Goal: Contribute content: Add original content to the website for others to see

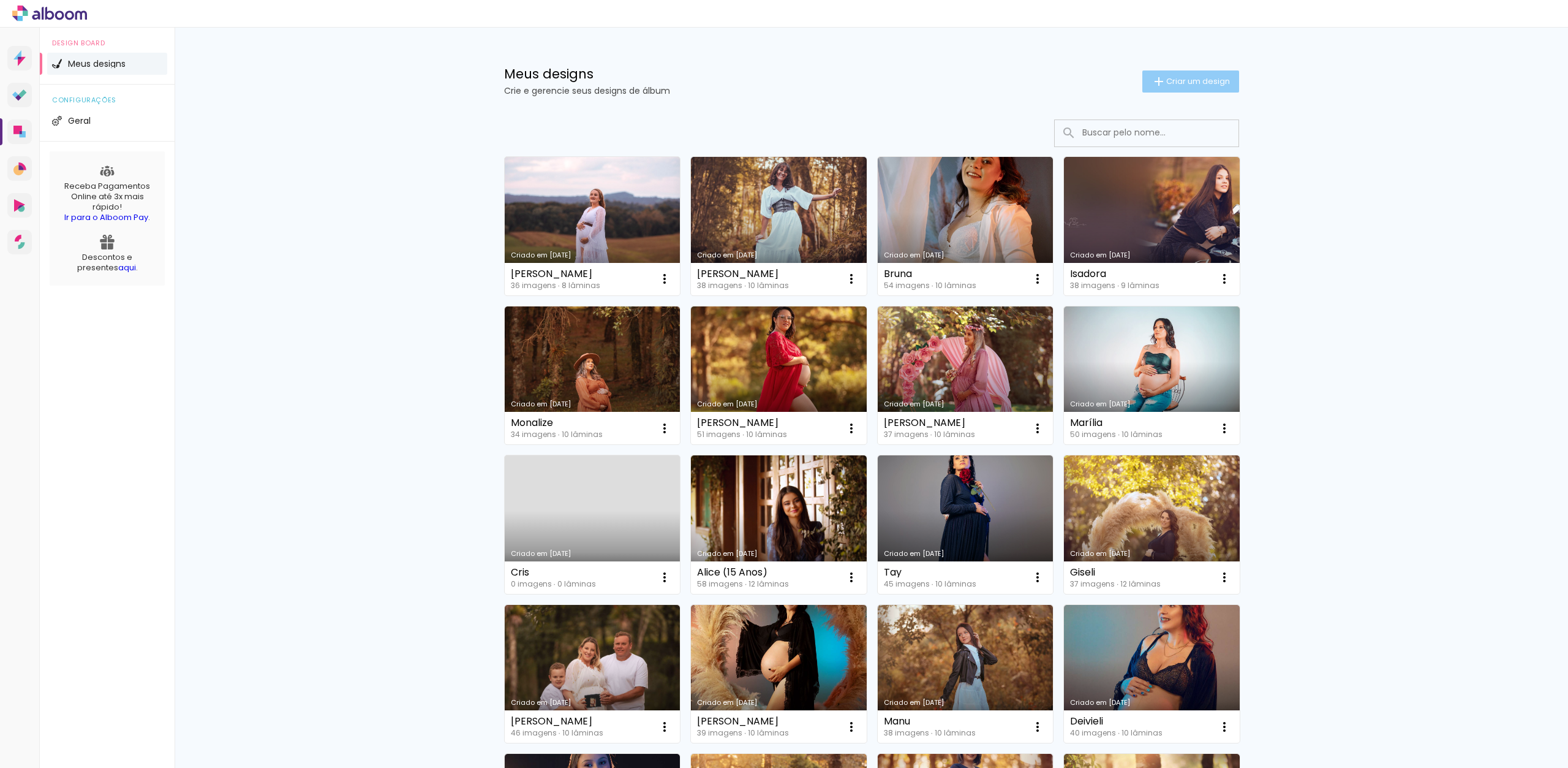
click at [1169, 82] on span "Criar um design" at bounding box center [1198, 81] width 64 height 8
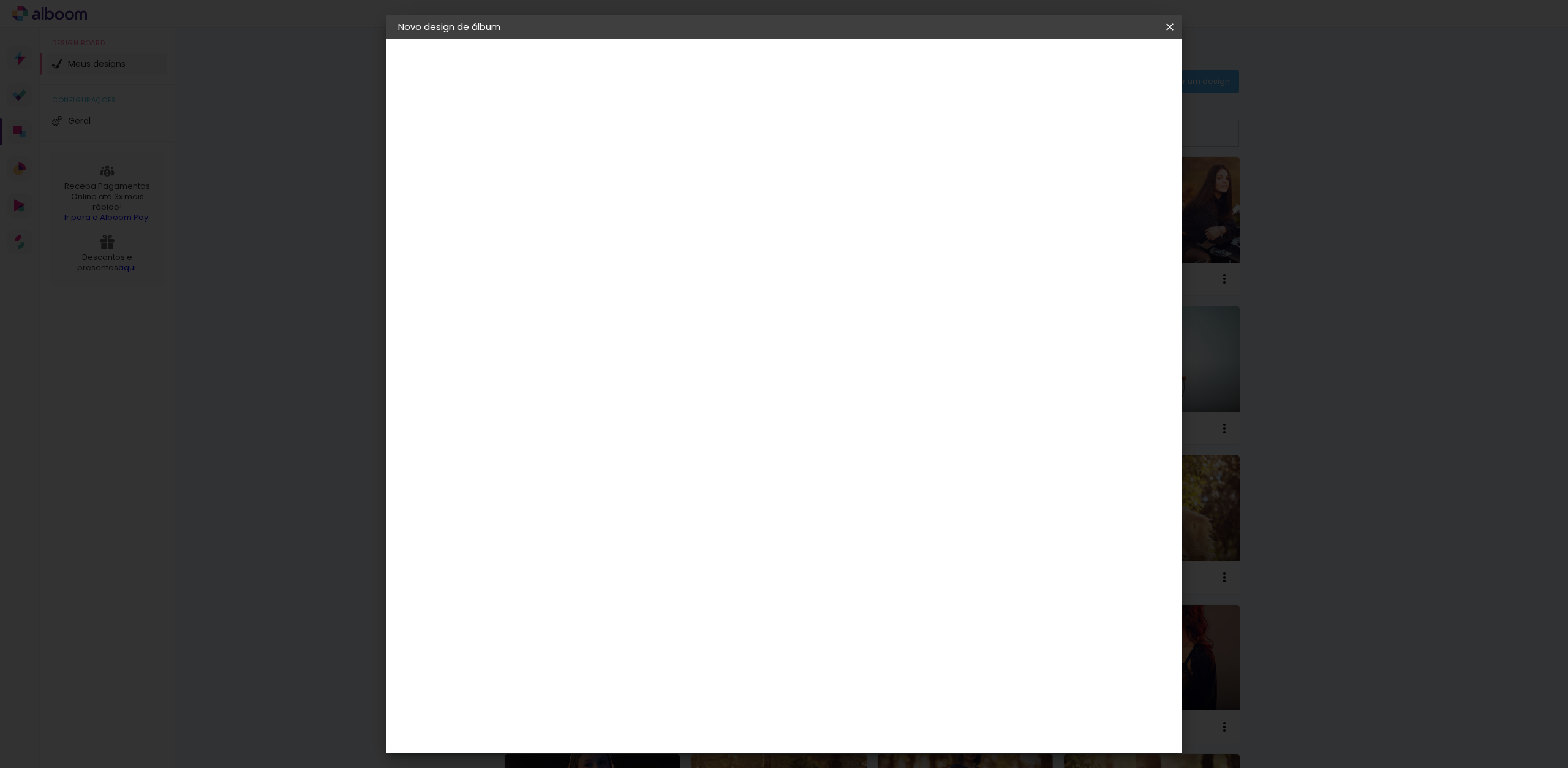
click at [599, 169] on input at bounding box center [599, 165] width 0 height 19
type input "Cleudes"
type paper-input "Cleudes"
click at [0, 0] on slot "Avançar" at bounding box center [0, 0] width 0 height 0
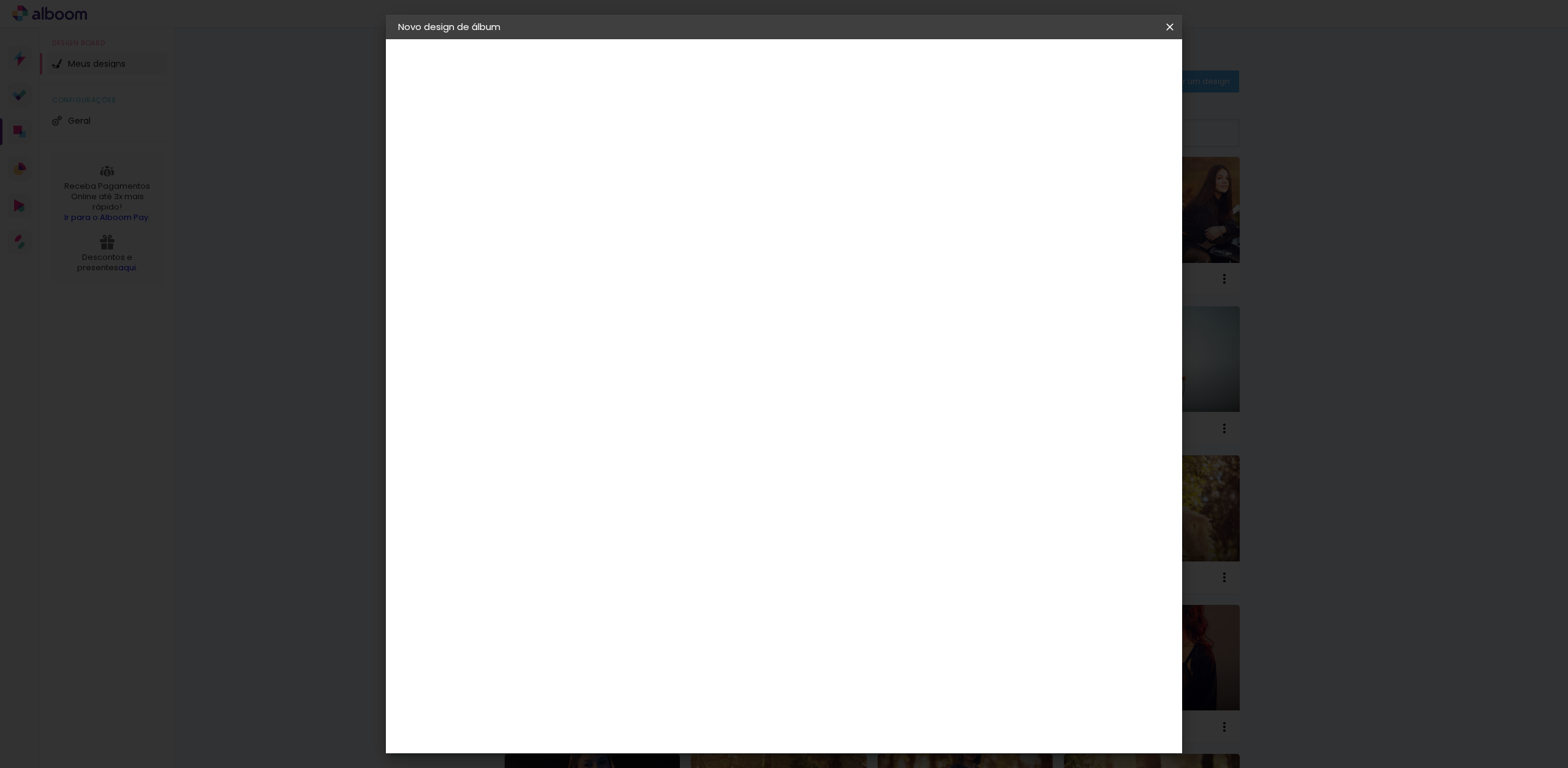
click at [621, 349] on div "Grupo Foto Sul" at bounding box center [606, 364] width 31 height 30
click at [0, 0] on slot "Avançar" at bounding box center [0, 0] width 0 height 0
click at [681, 361] on span "25 × 30" at bounding box center [653, 377] width 57 height 33
click at [0, 0] on slot "Avançar" at bounding box center [0, 0] width 0 height 0
click at [1103, 60] on span "Iniciar design" at bounding box center [1075, 64] width 56 height 8
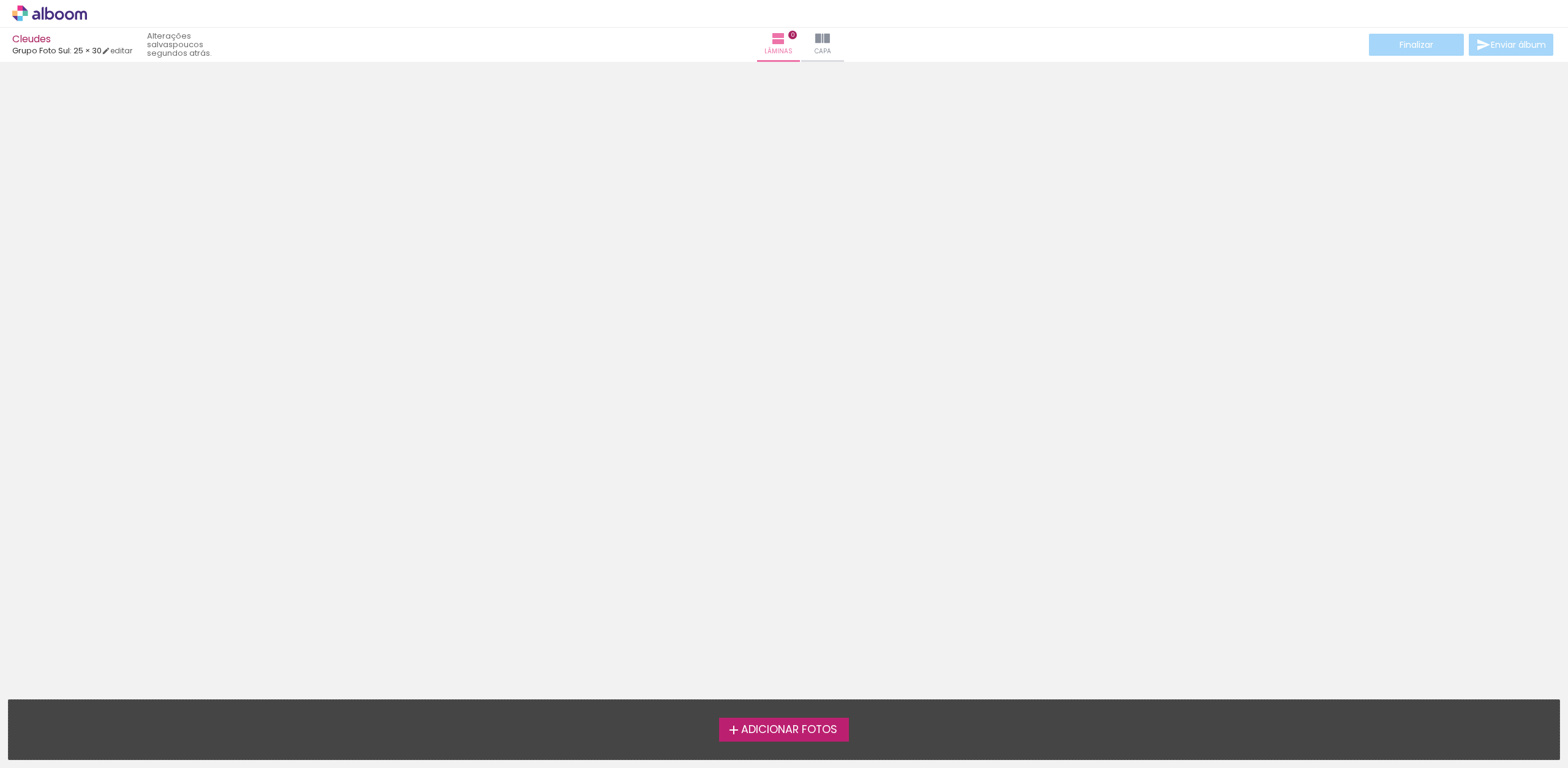
click at [741, 730] on span "Adicionar Fotos" at bounding box center [789, 729] width 96 height 11
click at [0, 0] on input "file" at bounding box center [0, 0] width 0 height 0
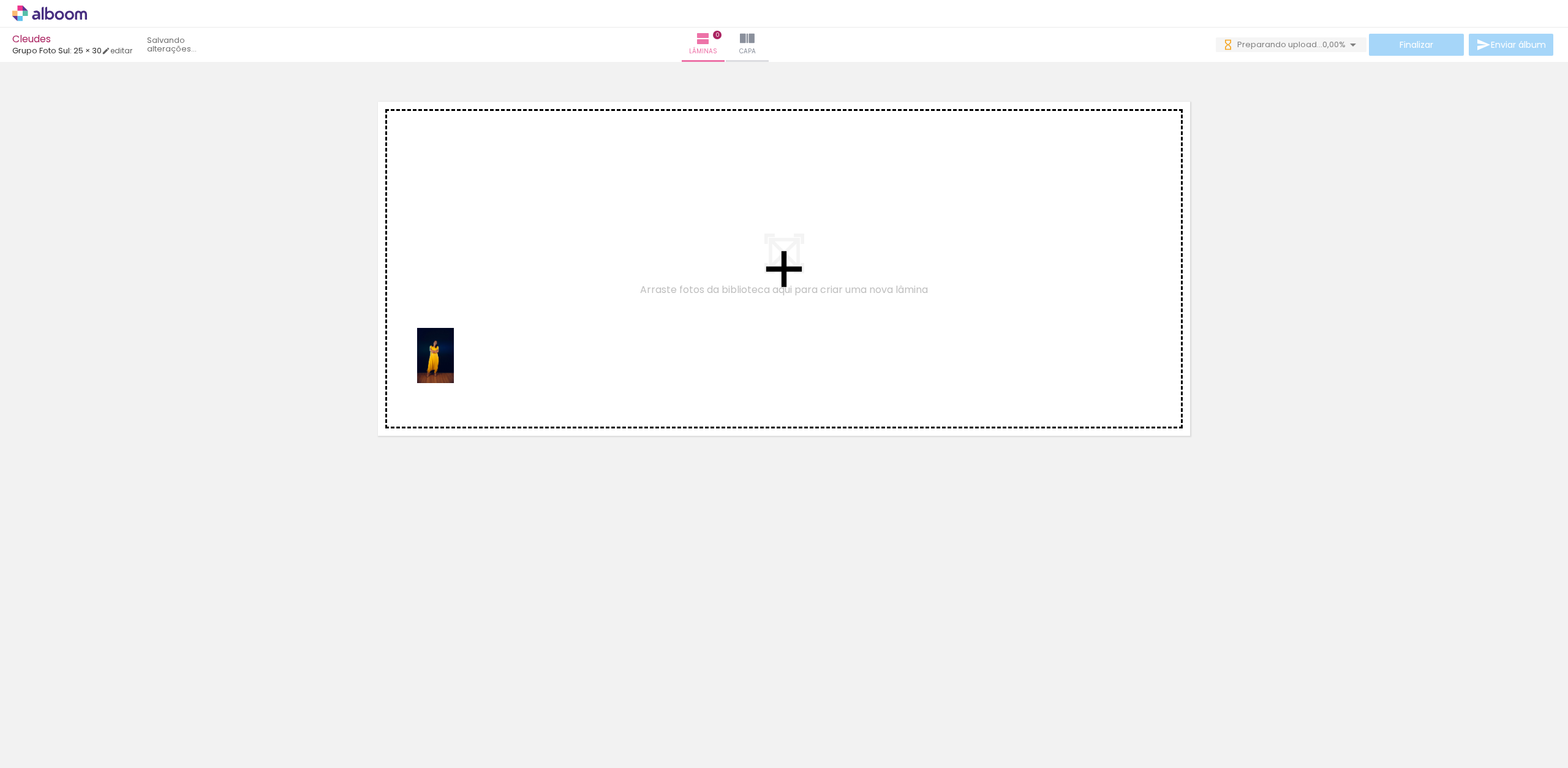
drag, startPoint x: 127, startPoint y: 727, endPoint x: 449, endPoint y: 365, distance: 484.5
click at [449, 365] on quentale-workspace at bounding box center [784, 384] width 1568 height 768
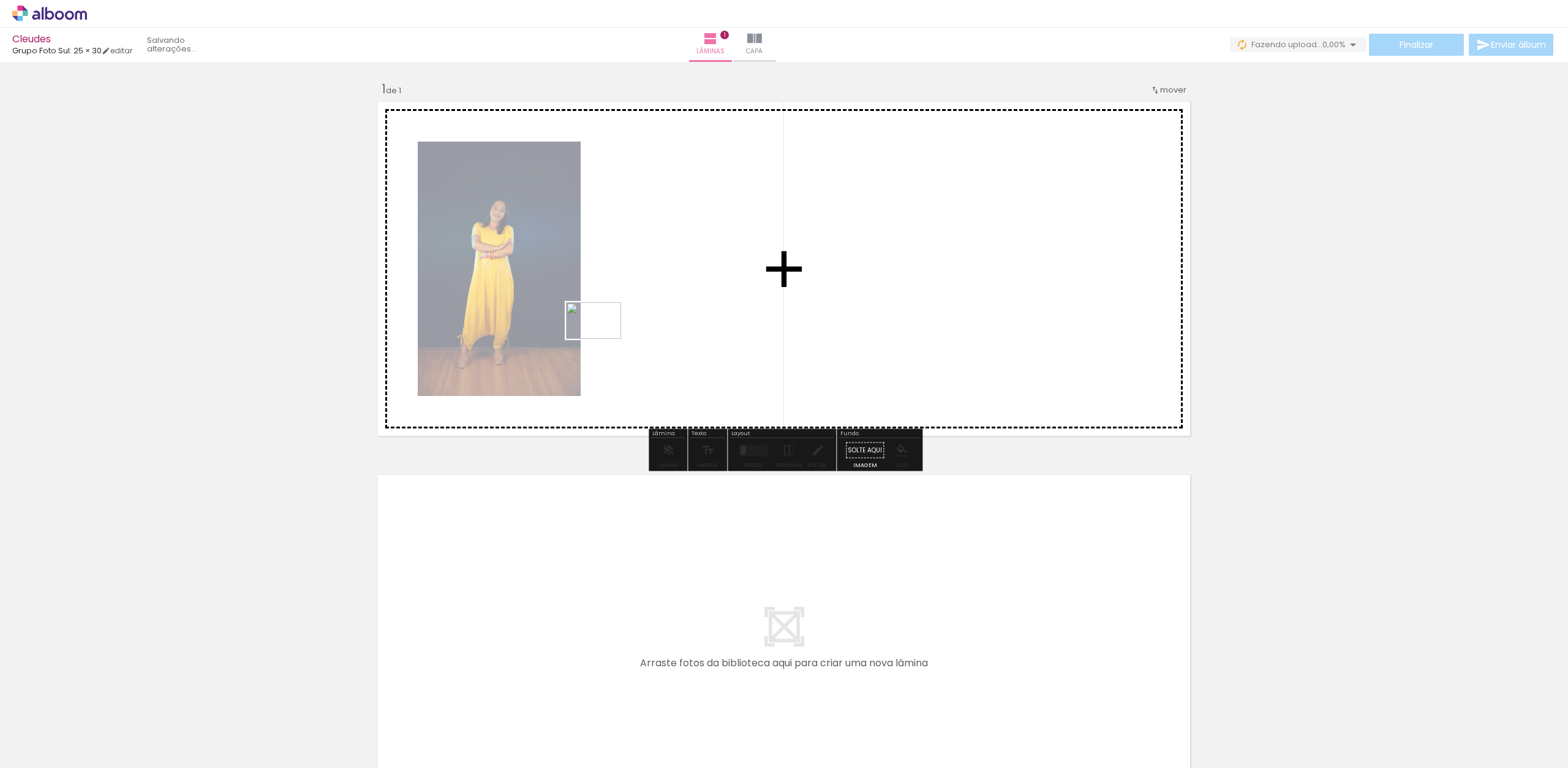
drag, startPoint x: 200, startPoint y: 727, endPoint x: 646, endPoint y: 316, distance: 606.5
click at [646, 316] on quentale-workspace at bounding box center [784, 384] width 1568 height 768
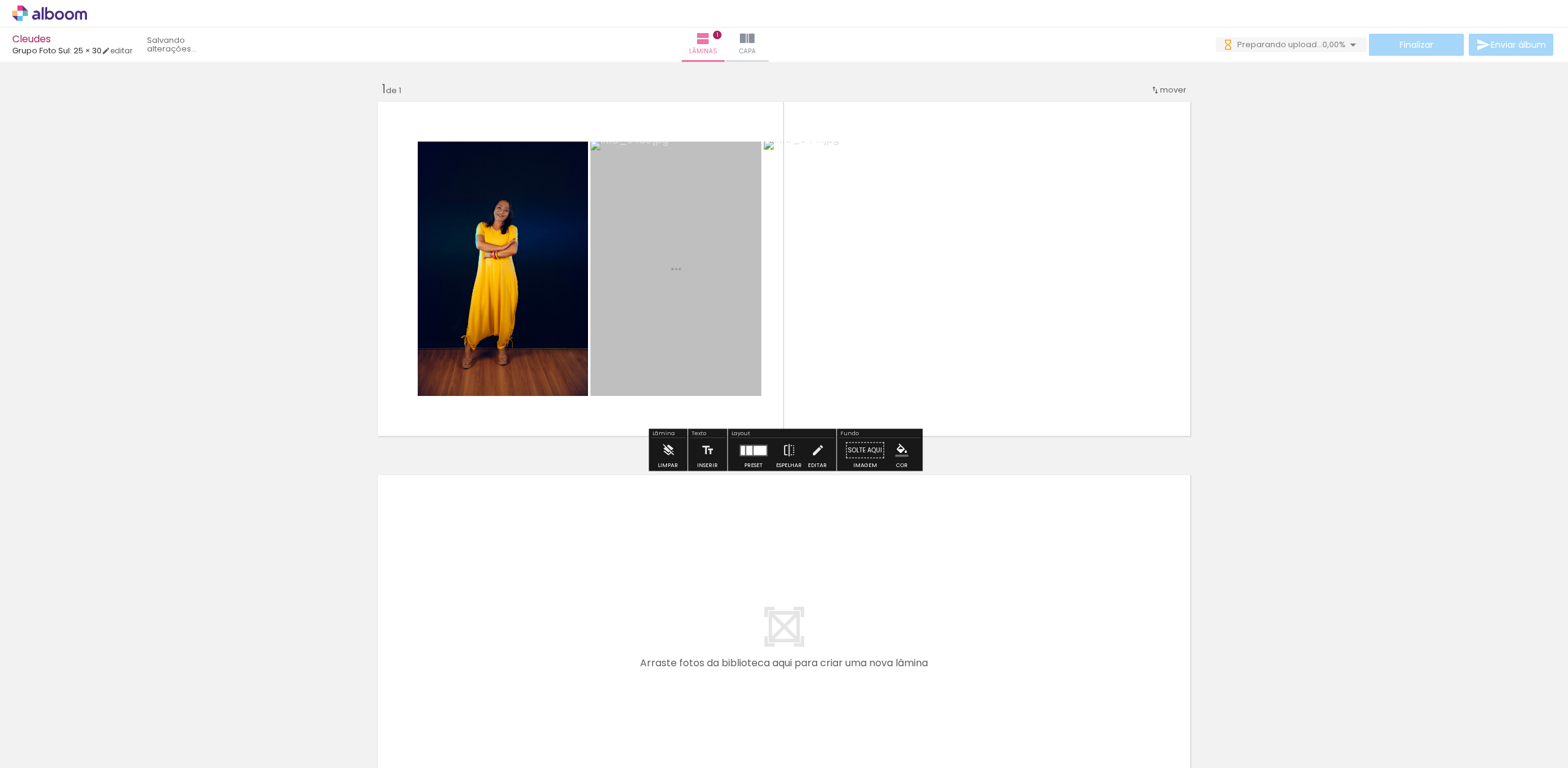
drag, startPoint x: 269, startPoint y: 714, endPoint x: 647, endPoint y: 307, distance: 555.5
click at [647, 307] on quentale-workspace at bounding box center [784, 384] width 1568 height 768
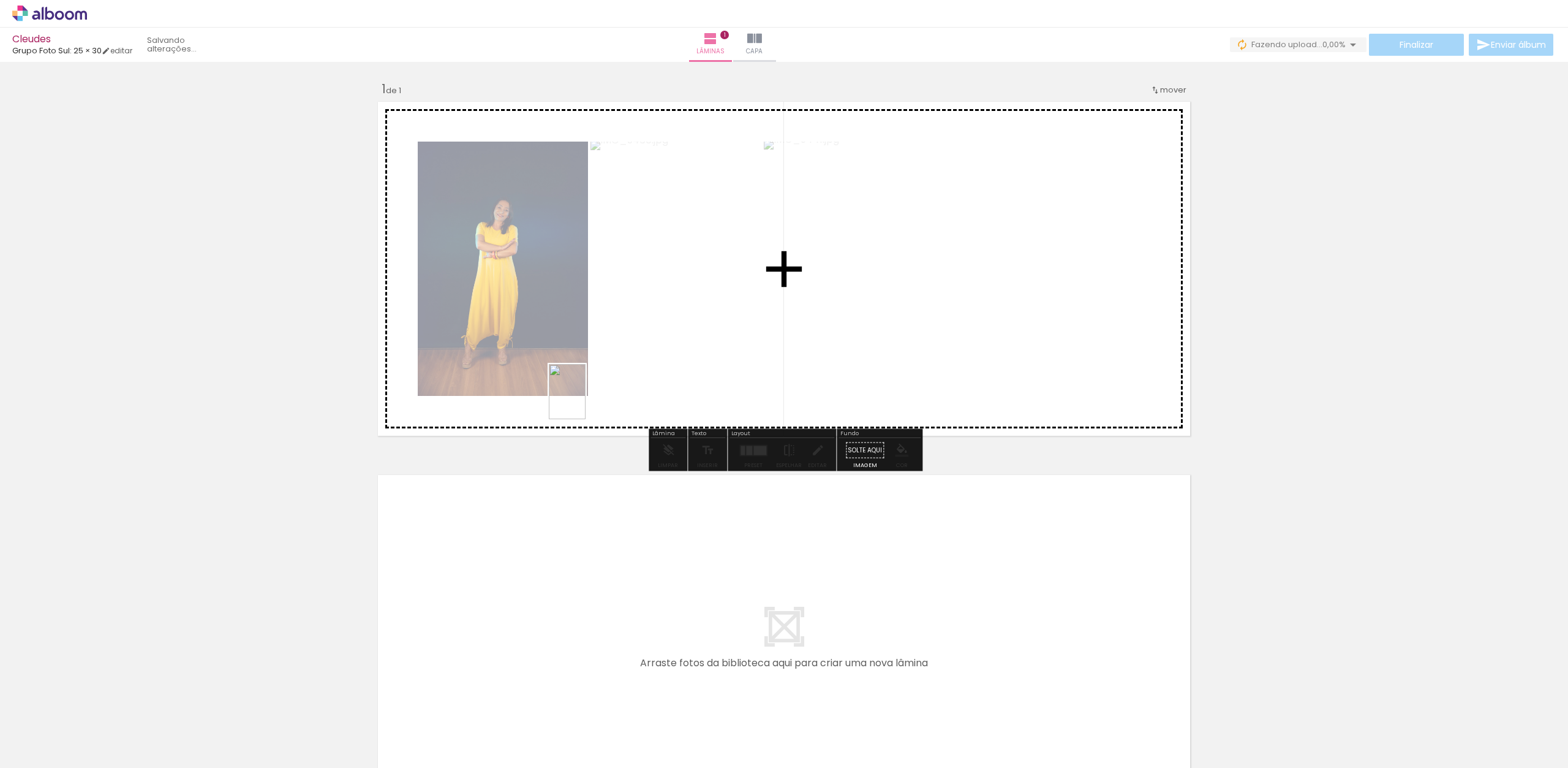
drag, startPoint x: 334, startPoint y: 715, endPoint x: 640, endPoint y: 325, distance: 495.7
click at [640, 325] on quentale-workspace at bounding box center [784, 384] width 1568 height 768
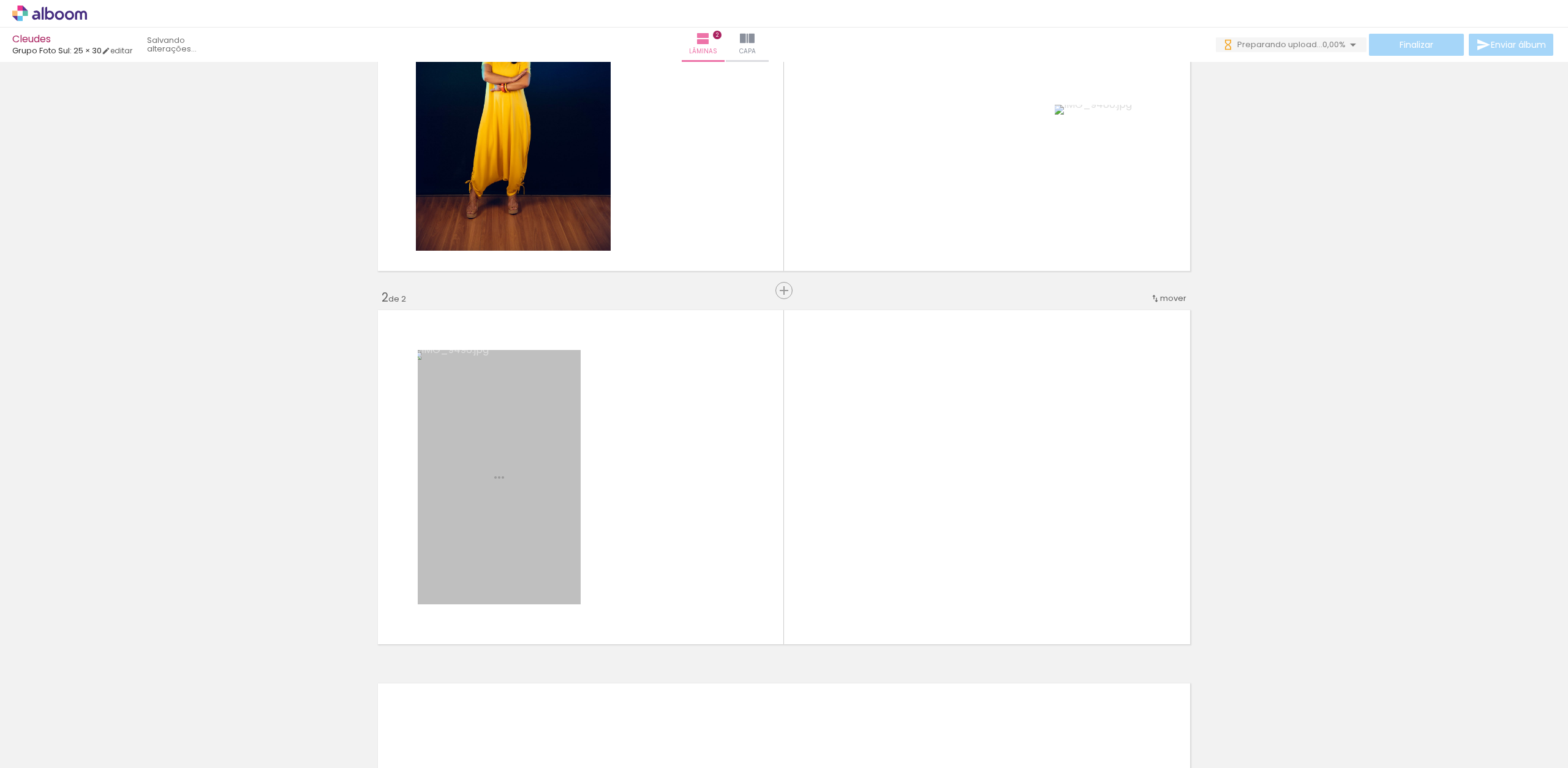
drag, startPoint x: 406, startPoint y: 731, endPoint x: 459, endPoint y: 515, distance: 222.4
click at [459, 515] on quentale-workspace at bounding box center [784, 384] width 1568 height 768
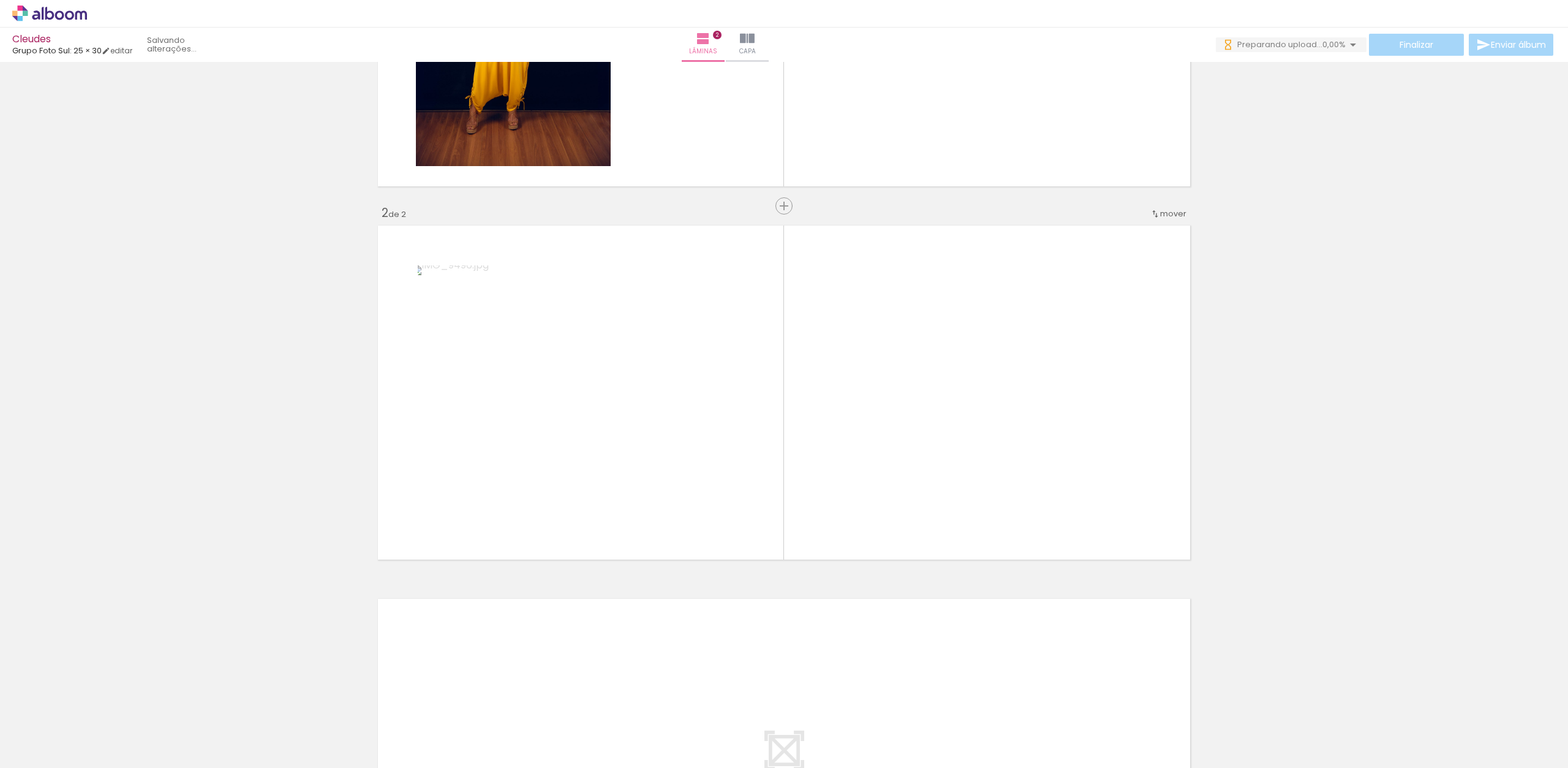
scroll to position [266, 0]
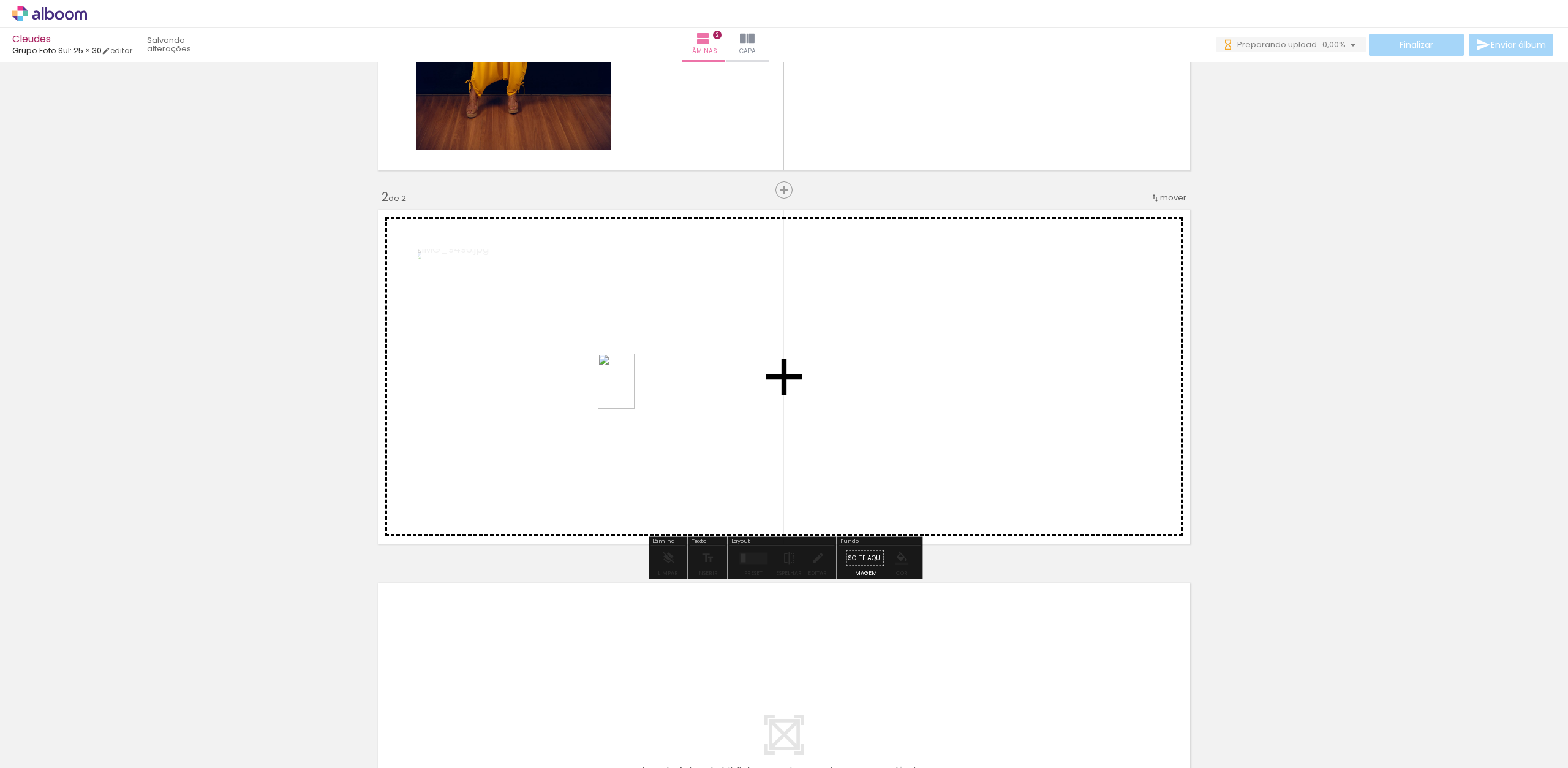
drag, startPoint x: 475, startPoint y: 719, endPoint x: 647, endPoint y: 370, distance: 389.1
click at [647, 370] on quentale-workspace at bounding box center [784, 384] width 1568 height 768
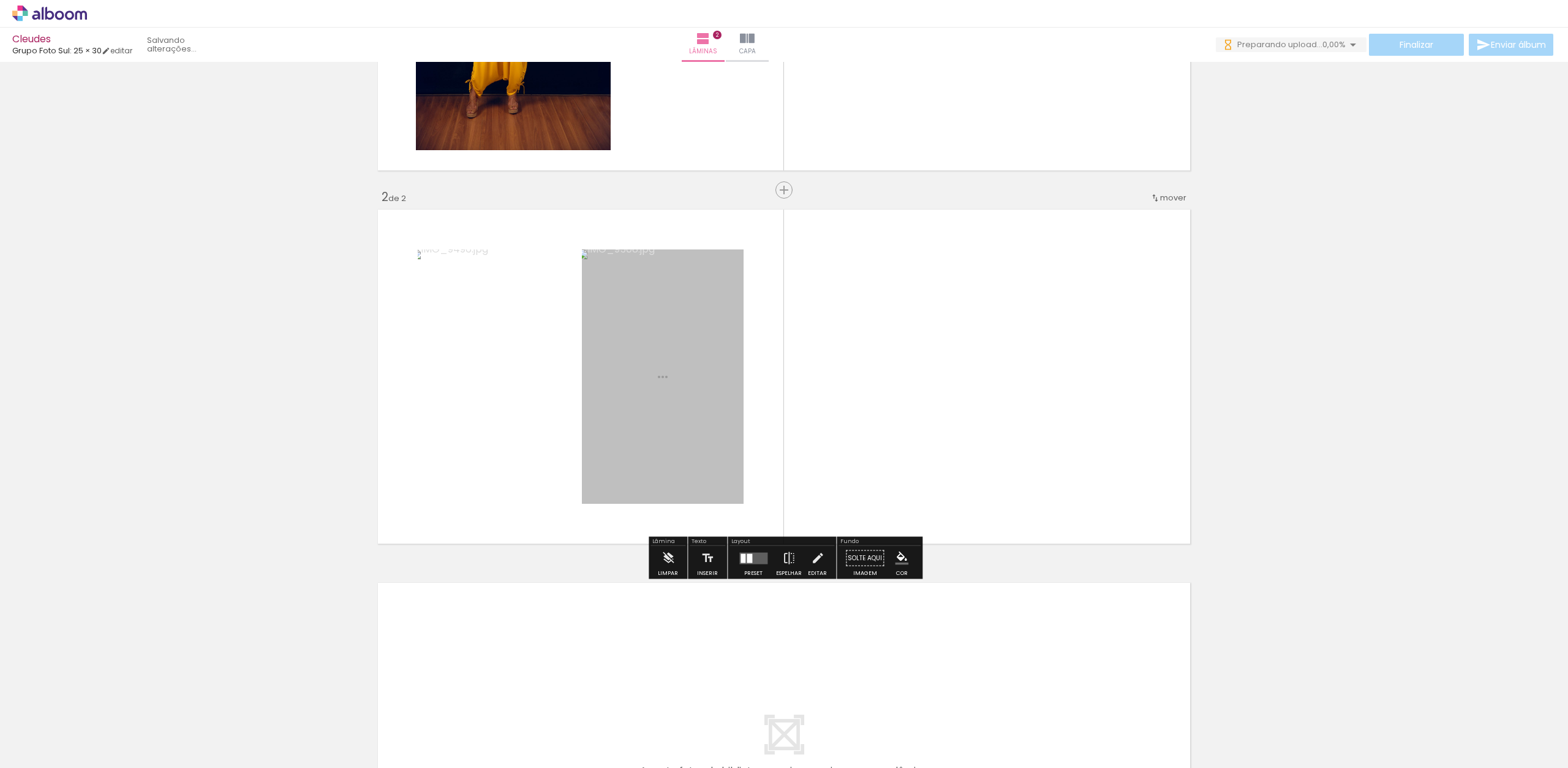
scroll to position [0, 0]
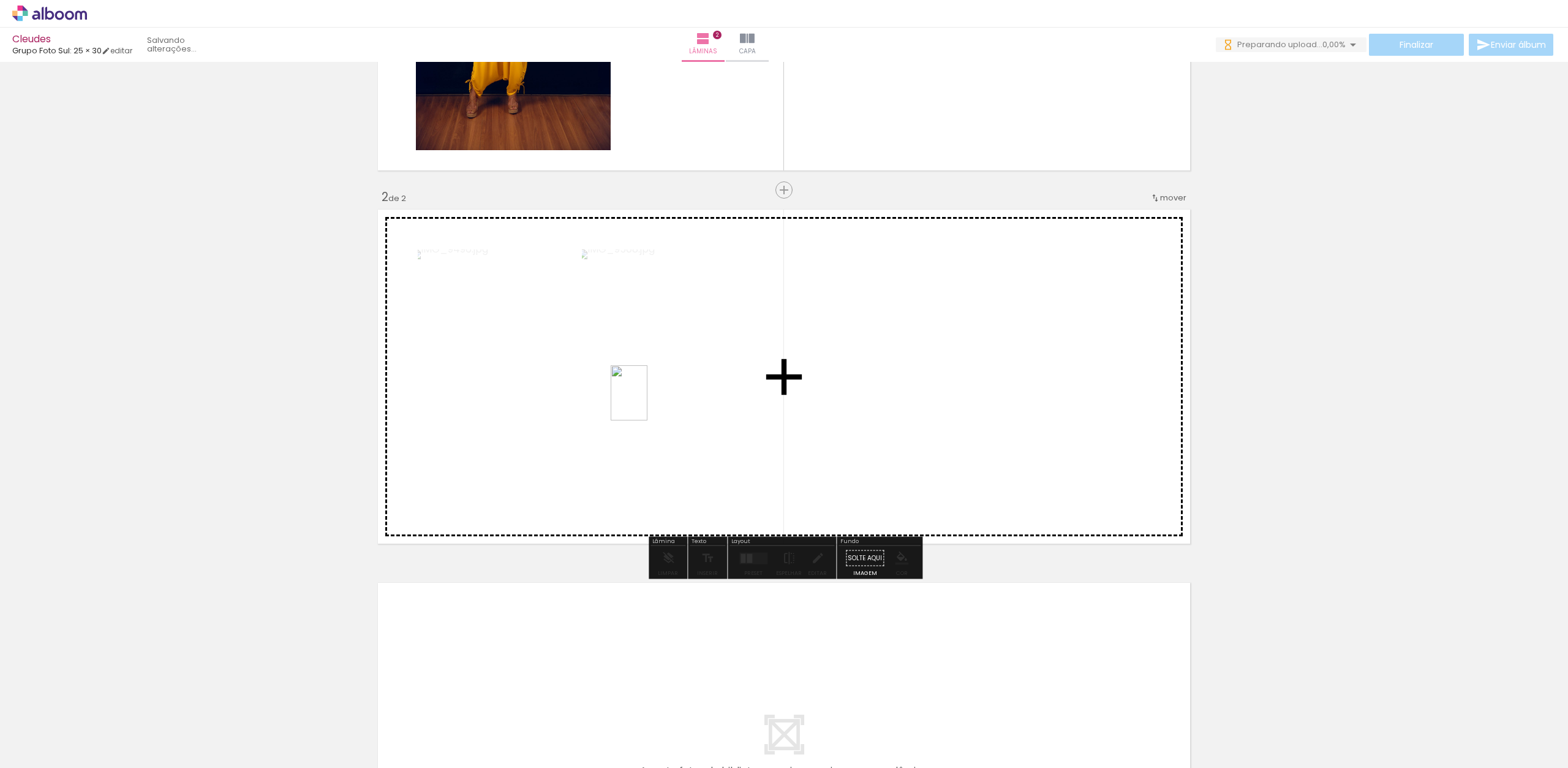
drag, startPoint x: 554, startPoint y: 690, endPoint x: 649, endPoint y: 394, distance: 310.9
click at [649, 394] on quentale-workspace at bounding box center [784, 384] width 1568 height 768
drag, startPoint x: 610, startPoint y: 716, endPoint x: 680, endPoint y: 672, distance: 82.7
click at [671, 410] on quentale-workspace at bounding box center [784, 384] width 1568 height 768
drag, startPoint x: 672, startPoint y: 675, endPoint x: 687, endPoint y: 423, distance: 252.4
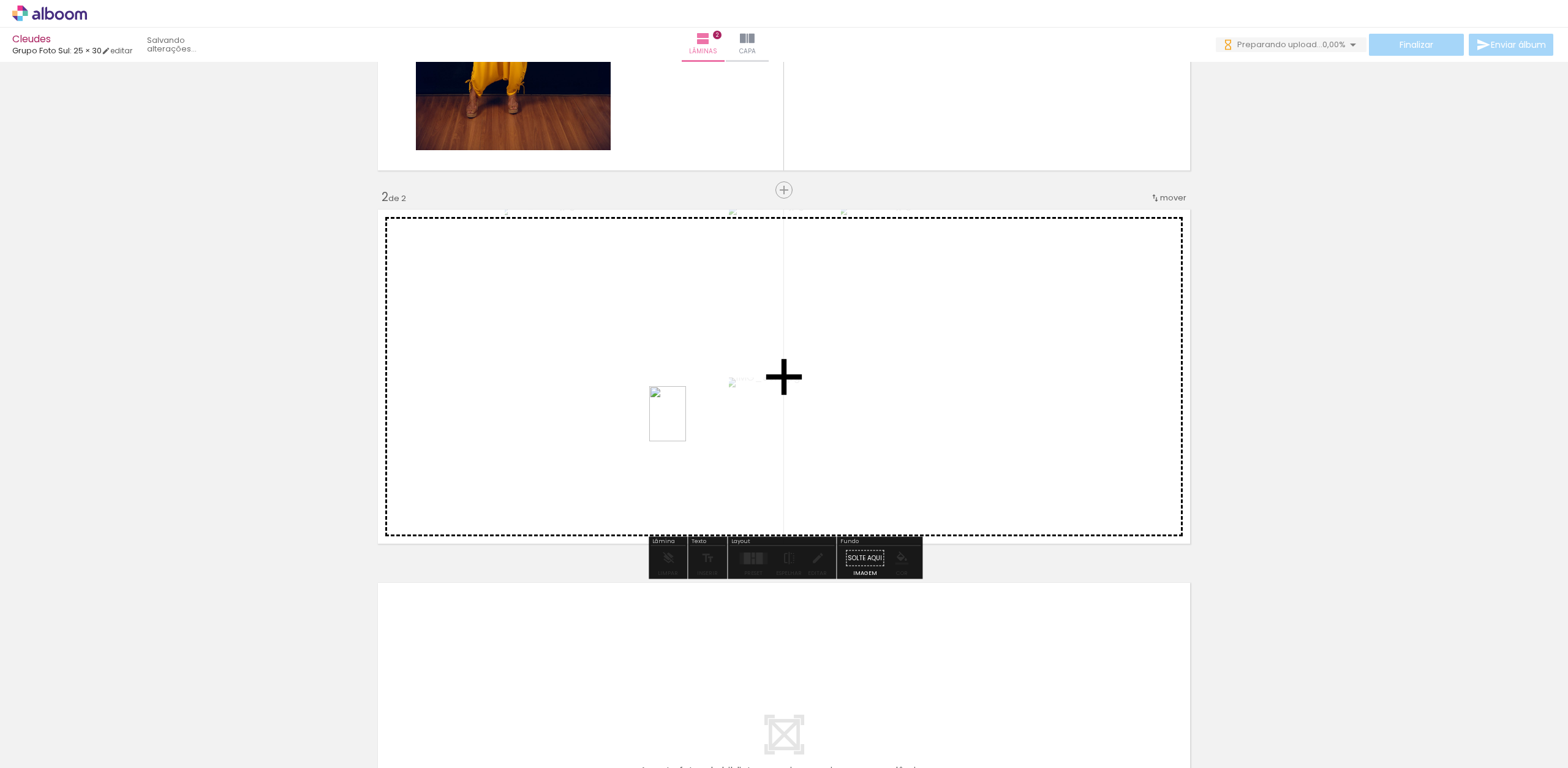
click at [687, 423] on quentale-workspace at bounding box center [784, 384] width 1568 height 768
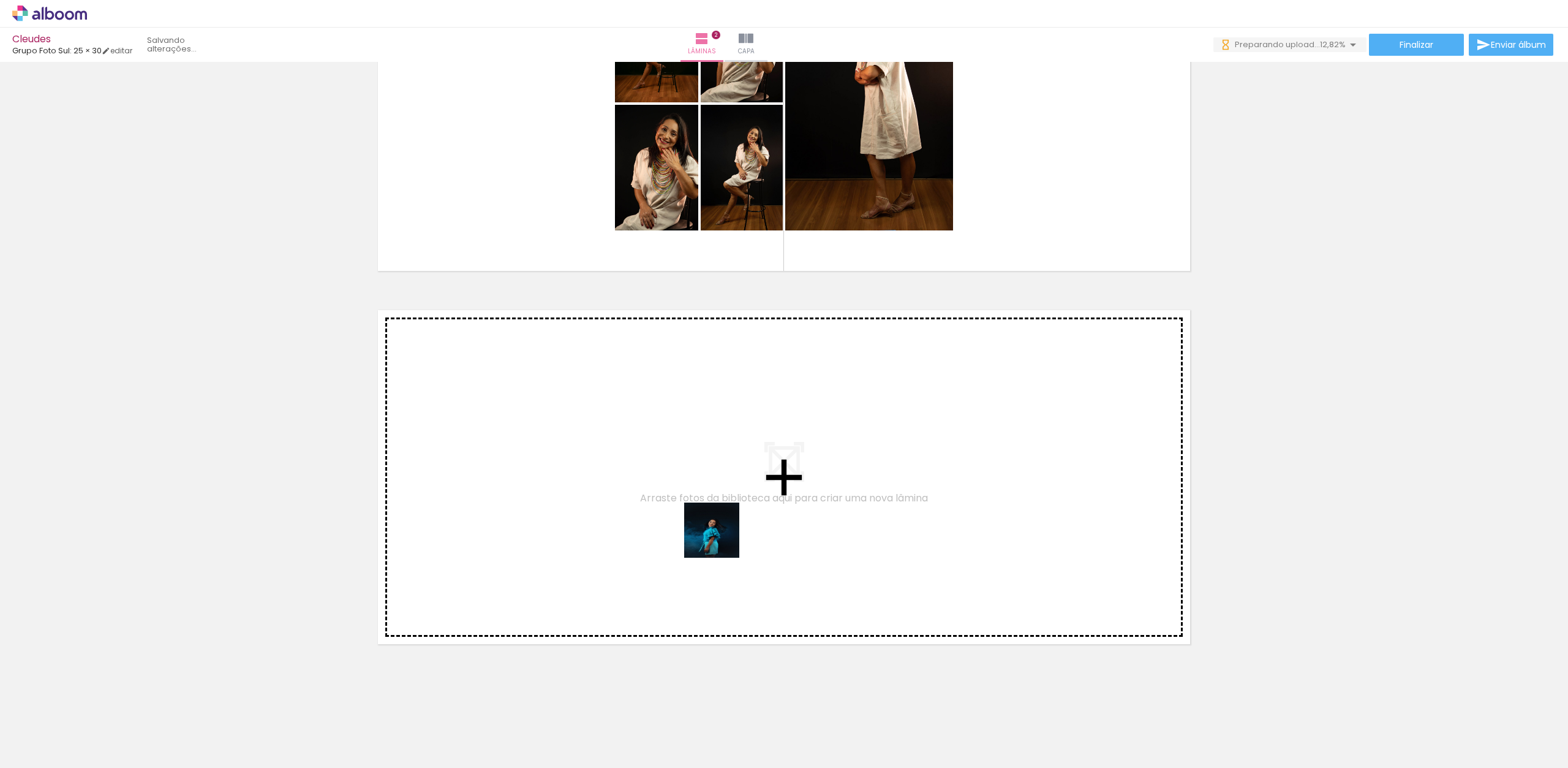
drag, startPoint x: 737, startPoint y: 687, endPoint x: 793, endPoint y: 710, distance: 60.5
click at [721, 531] on quentale-workspace at bounding box center [784, 384] width 1568 height 768
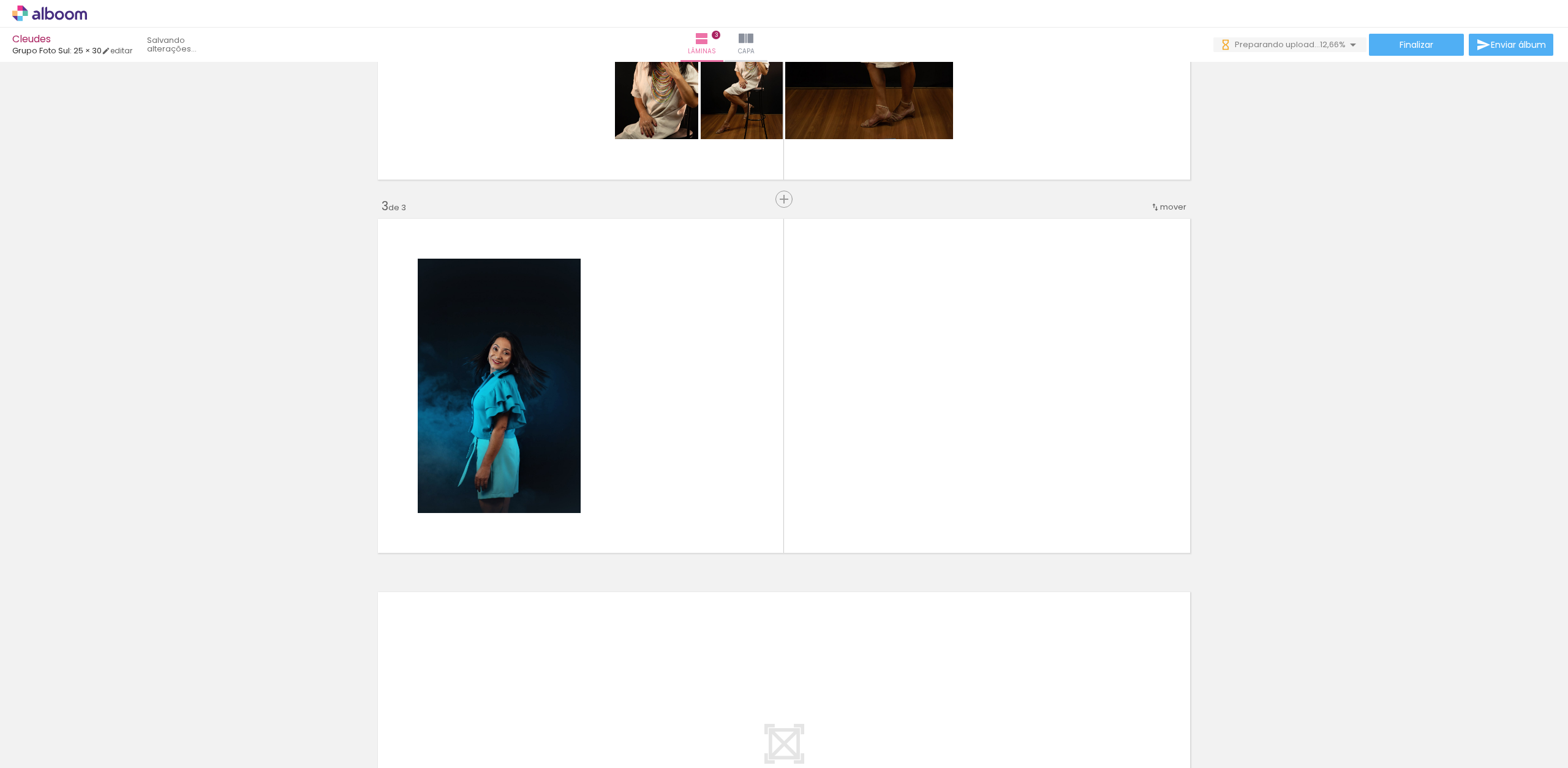
scroll to position [639, 0]
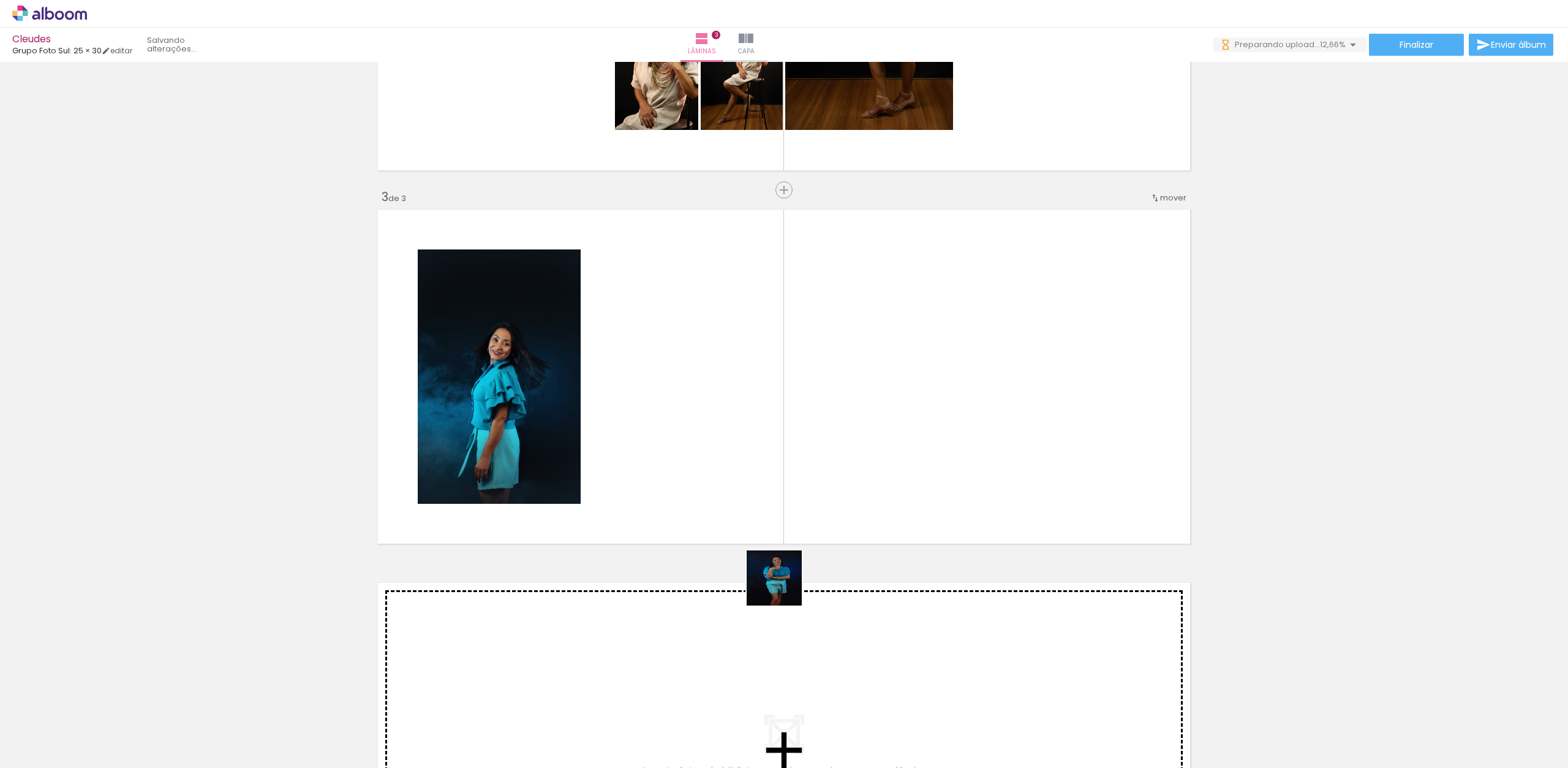
drag, startPoint x: 796, startPoint y: 637, endPoint x: 737, endPoint y: 432, distance: 213.3
click at [737, 432] on quentale-workspace at bounding box center [784, 384] width 1568 height 768
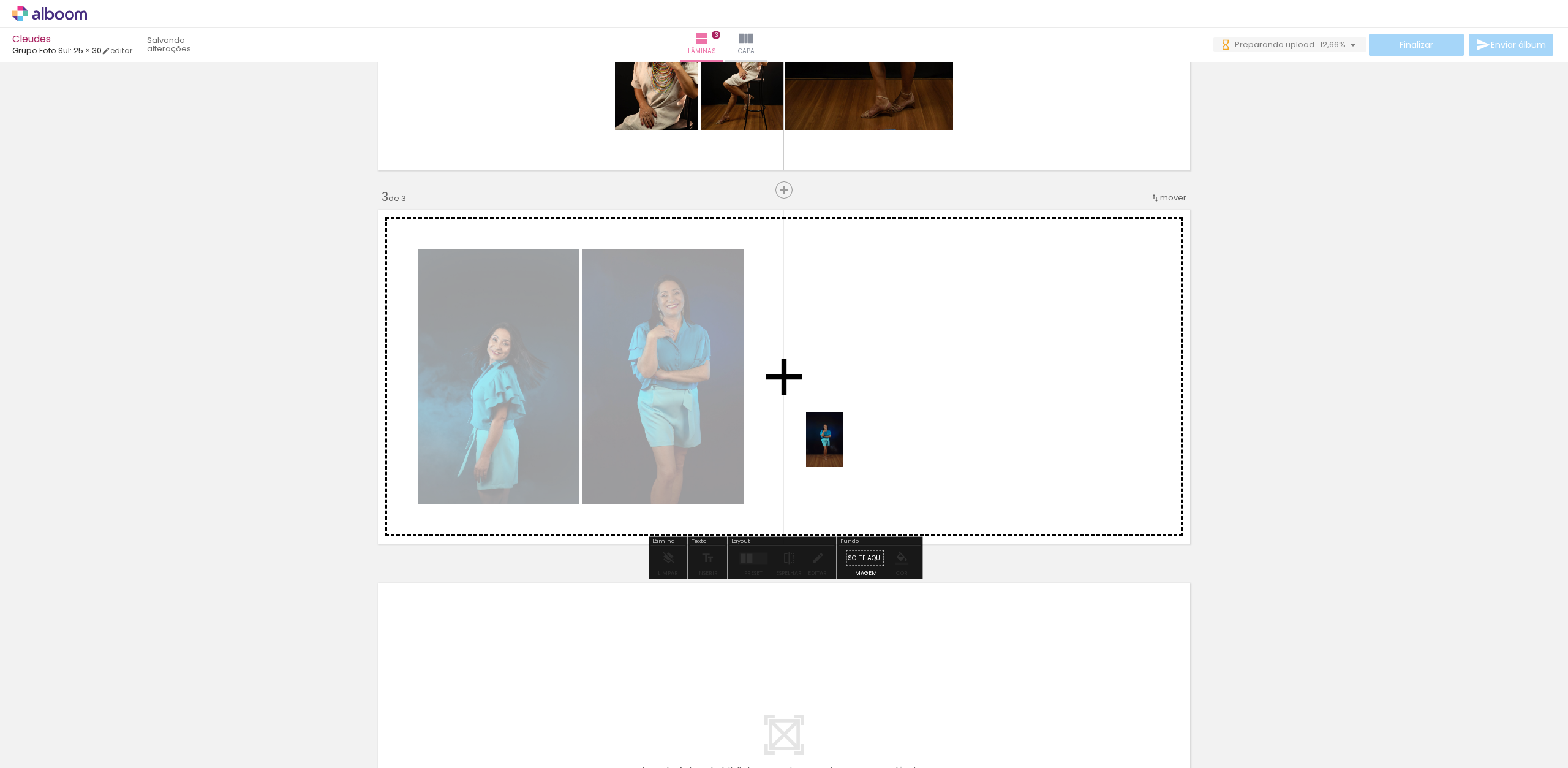
drag, startPoint x: 858, startPoint y: 587, endPoint x: 840, endPoint y: 440, distance: 148.1
click at [840, 440] on quentale-workspace at bounding box center [784, 384] width 1568 height 768
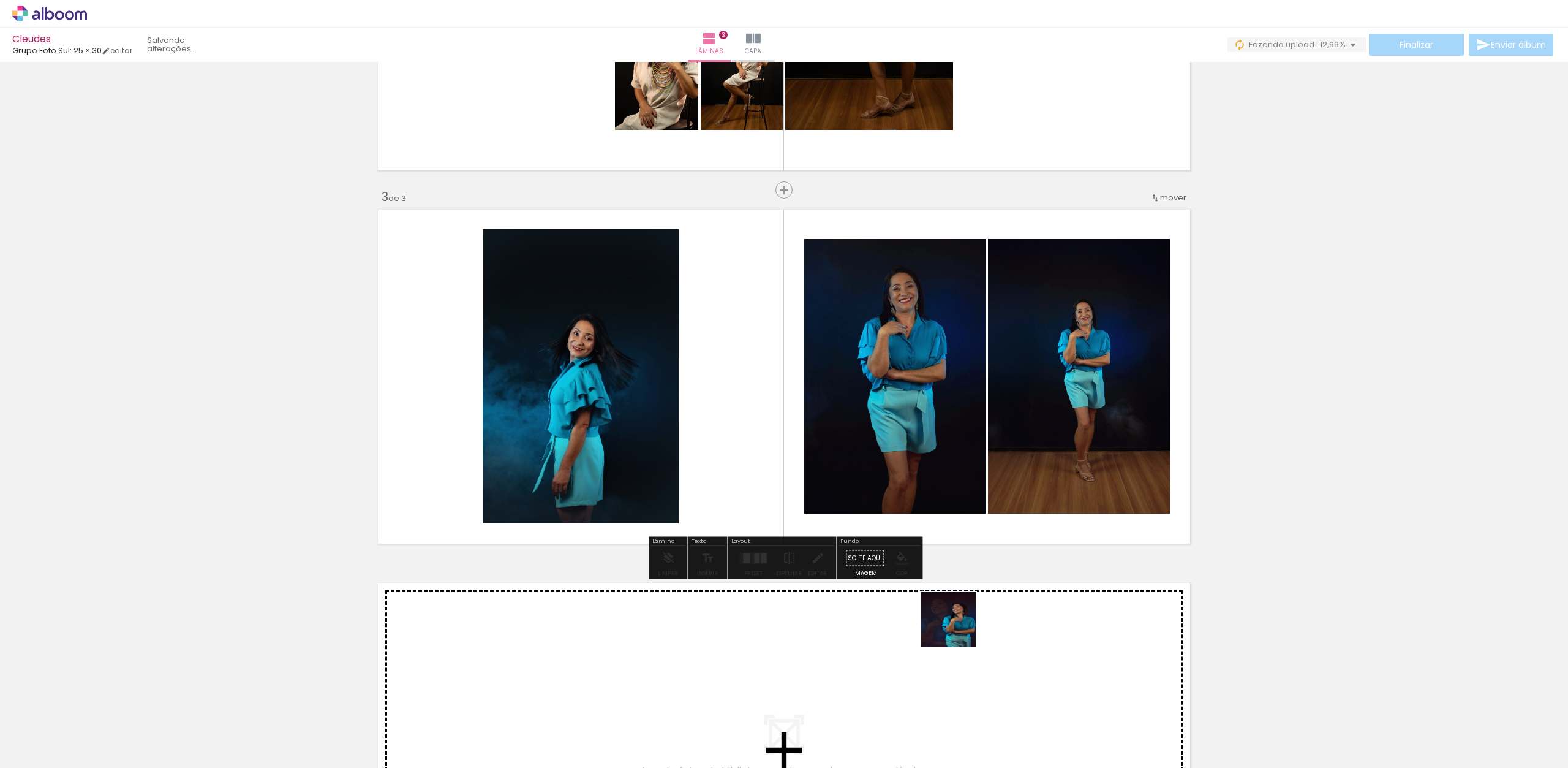
drag, startPoint x: 955, startPoint y: 664, endPoint x: 963, endPoint y: 493, distance: 171.2
click at [977, 415] on quentale-workspace at bounding box center [784, 384] width 1568 height 768
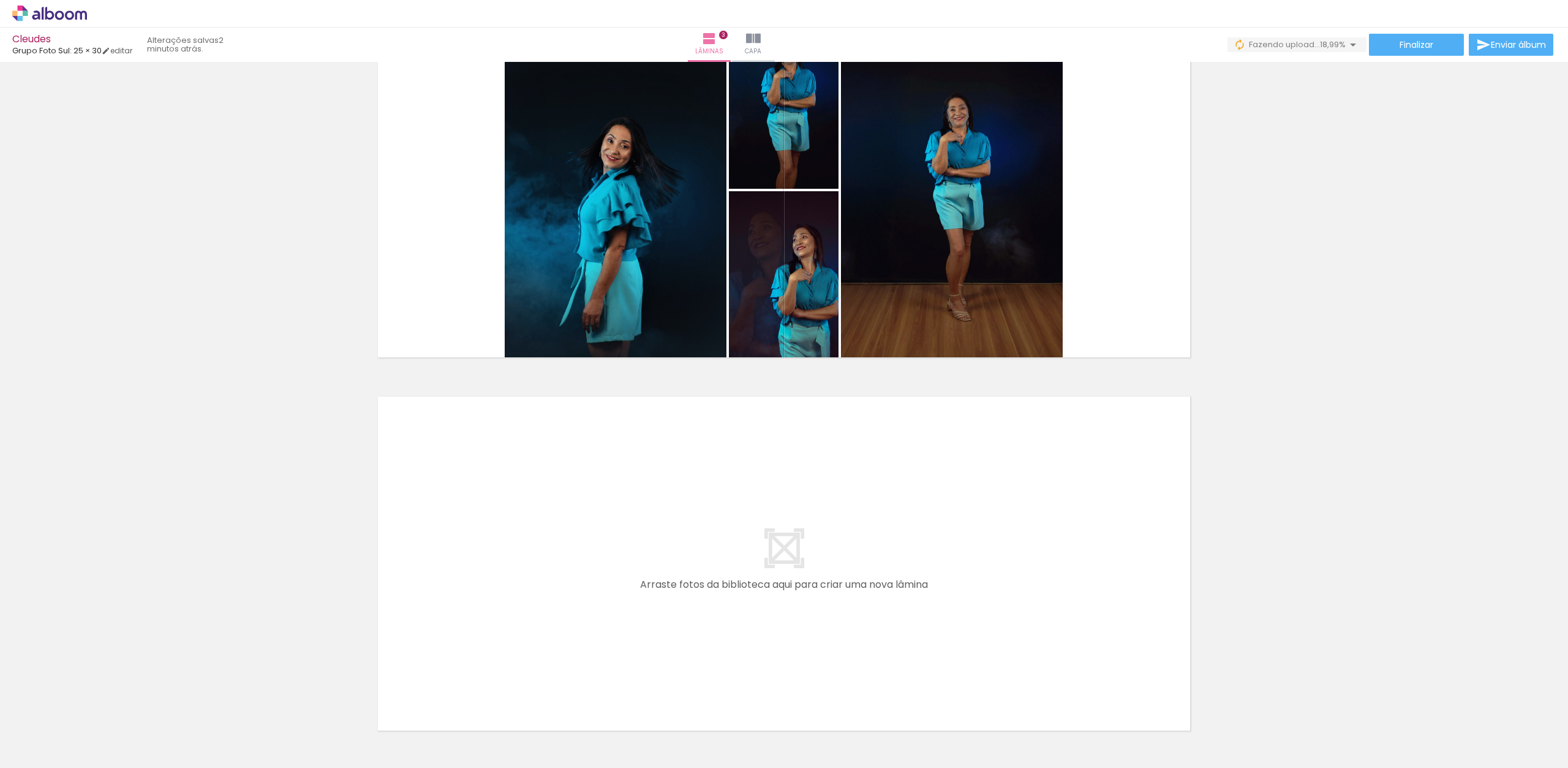
scroll to position [911, 0]
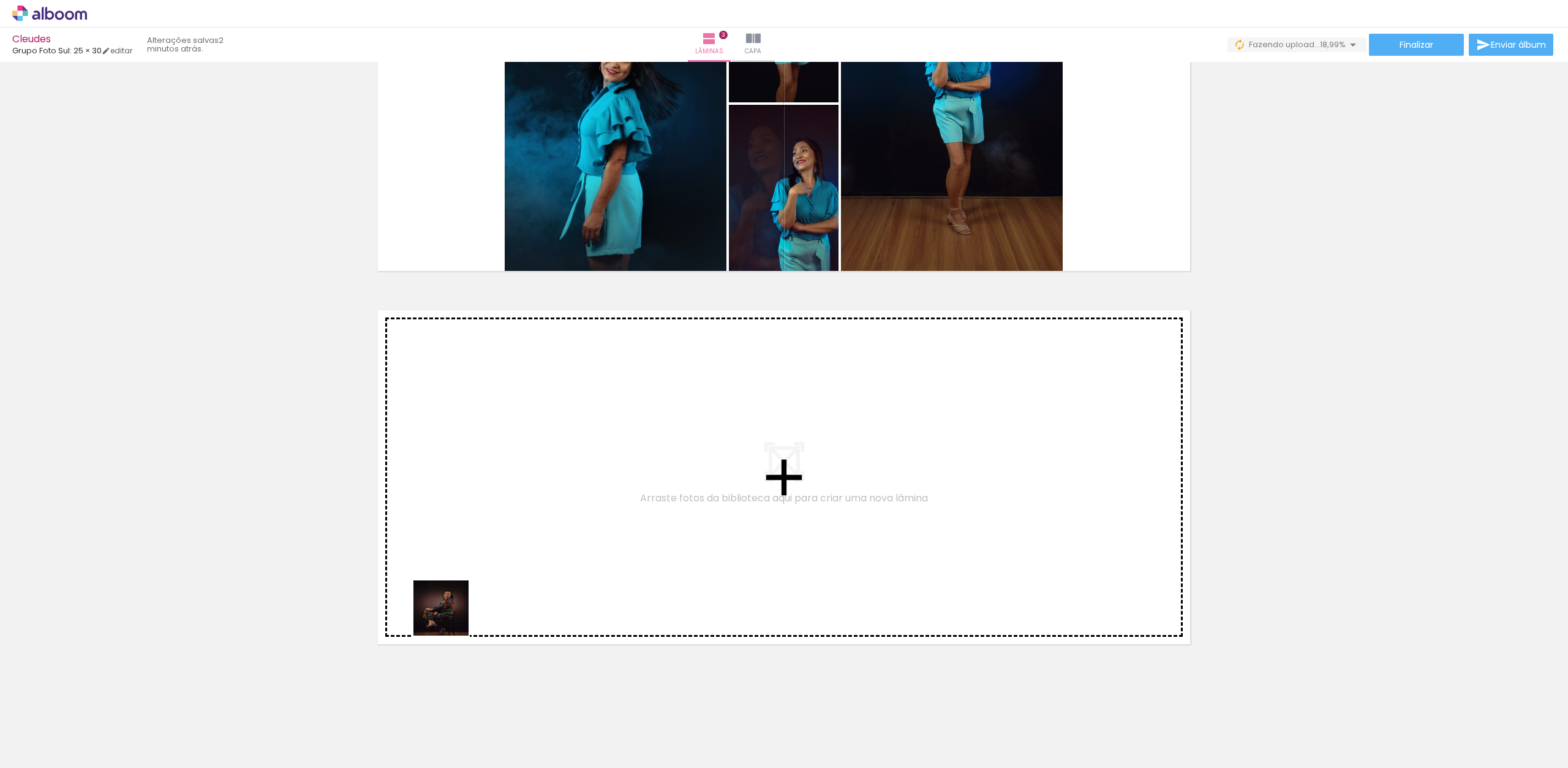
drag, startPoint x: 432, startPoint y: 709, endPoint x: 479, endPoint y: 464, distance: 249.5
click at [479, 464] on quentale-workspace at bounding box center [784, 384] width 1568 height 768
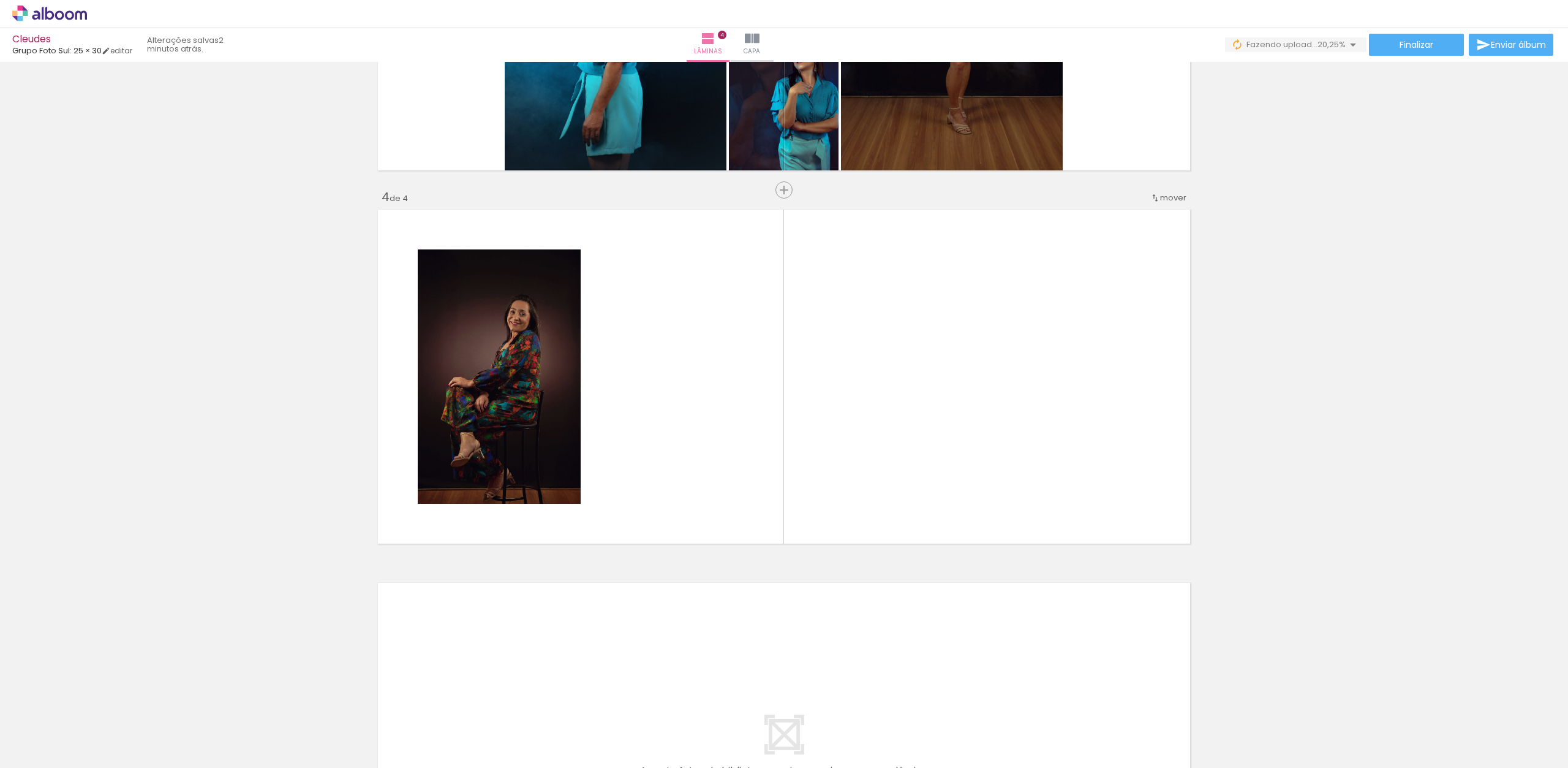
scroll to position [1012, 0]
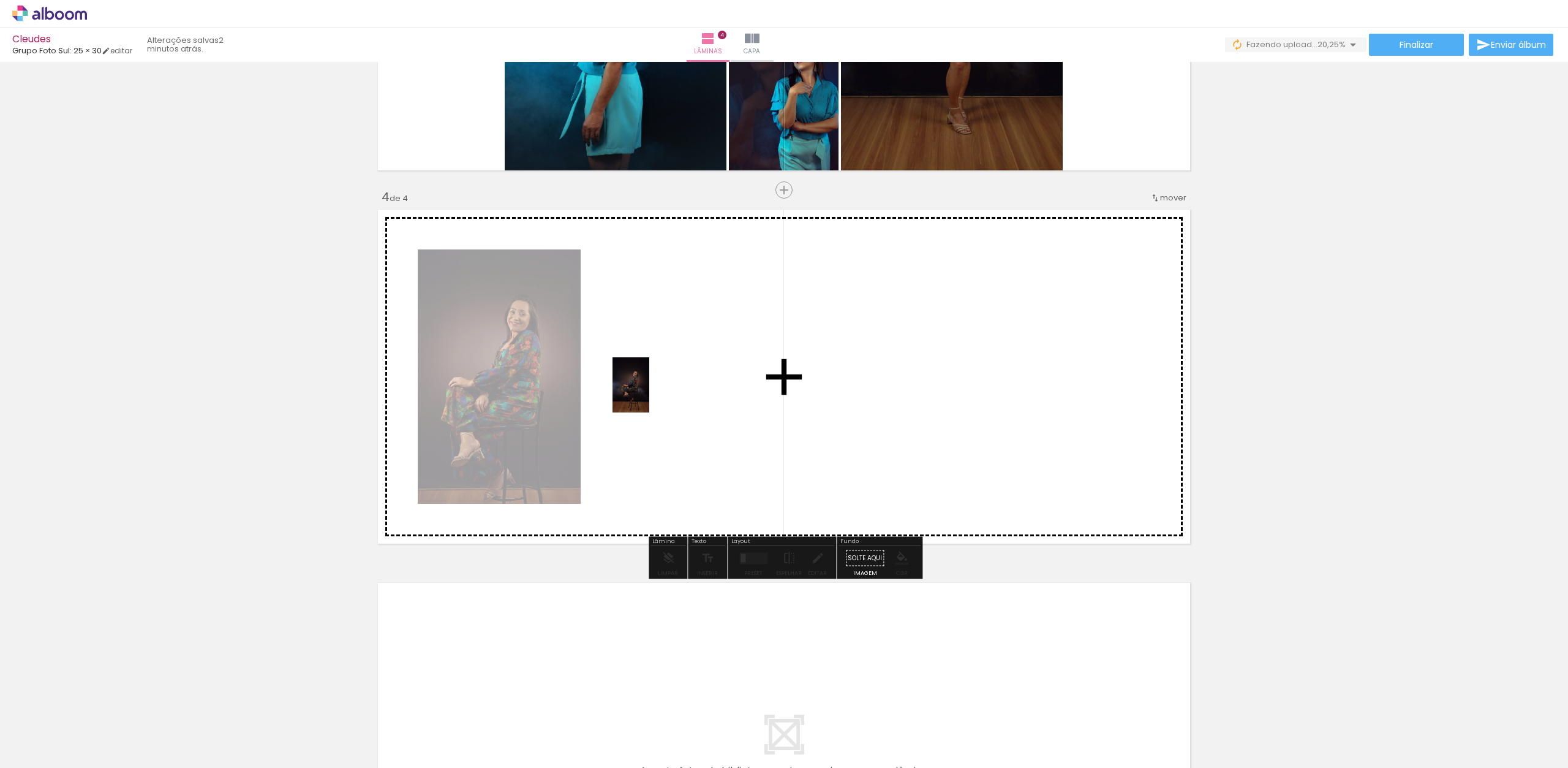
drag, startPoint x: 525, startPoint y: 649, endPoint x: 602, endPoint y: 682, distance: 83.8
click at [649, 394] on quentale-workspace at bounding box center [784, 384] width 1568 height 768
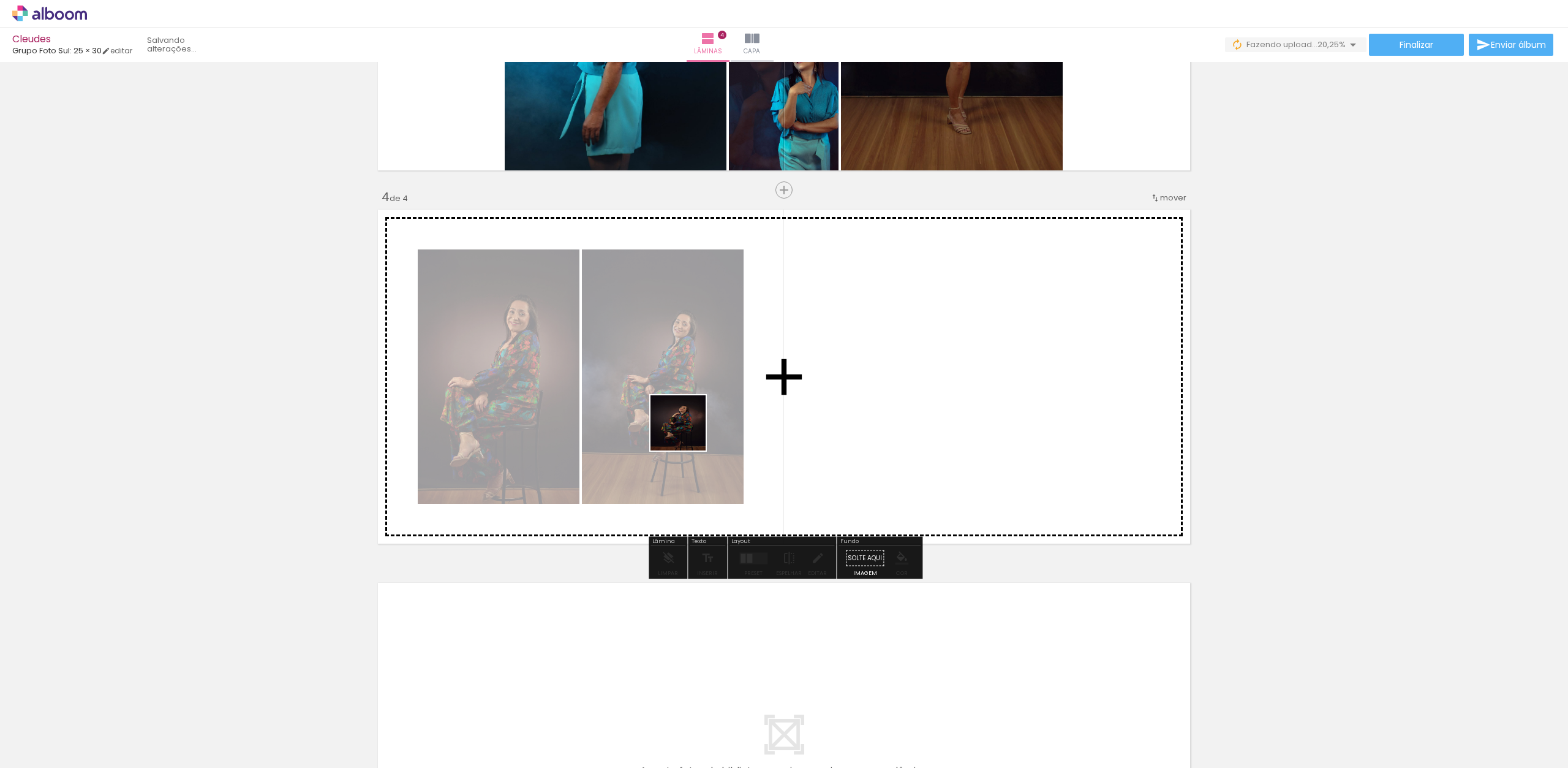
drag, startPoint x: 619, startPoint y: 583, endPoint x: 696, endPoint y: 401, distance: 197.6
click at [696, 401] on quentale-workspace at bounding box center [784, 384] width 1568 height 768
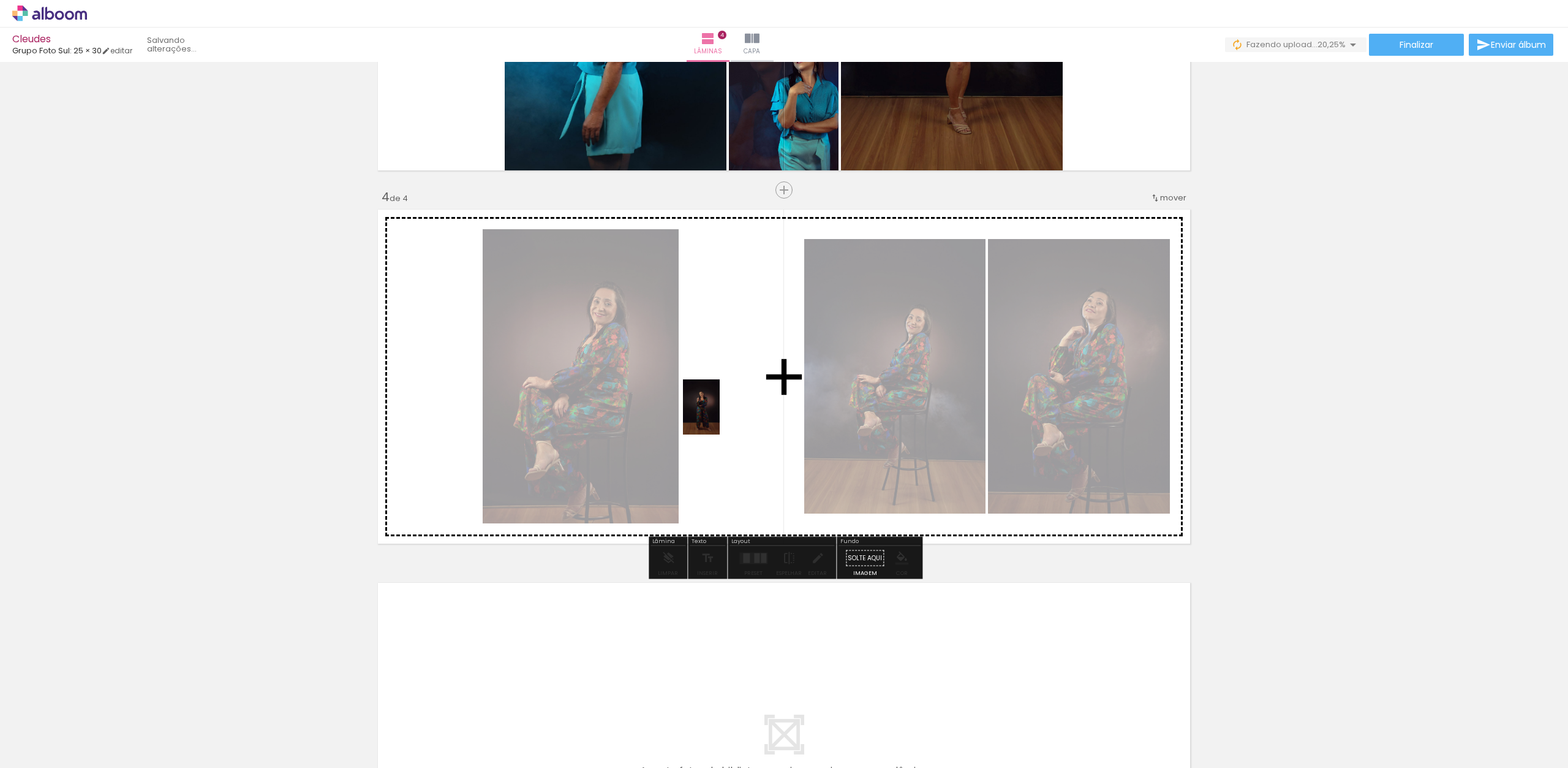
drag, startPoint x: 646, startPoint y: 687, endPoint x: 720, endPoint y: 419, distance: 278.0
click at [720, 419] on quentale-workspace at bounding box center [784, 384] width 1568 height 768
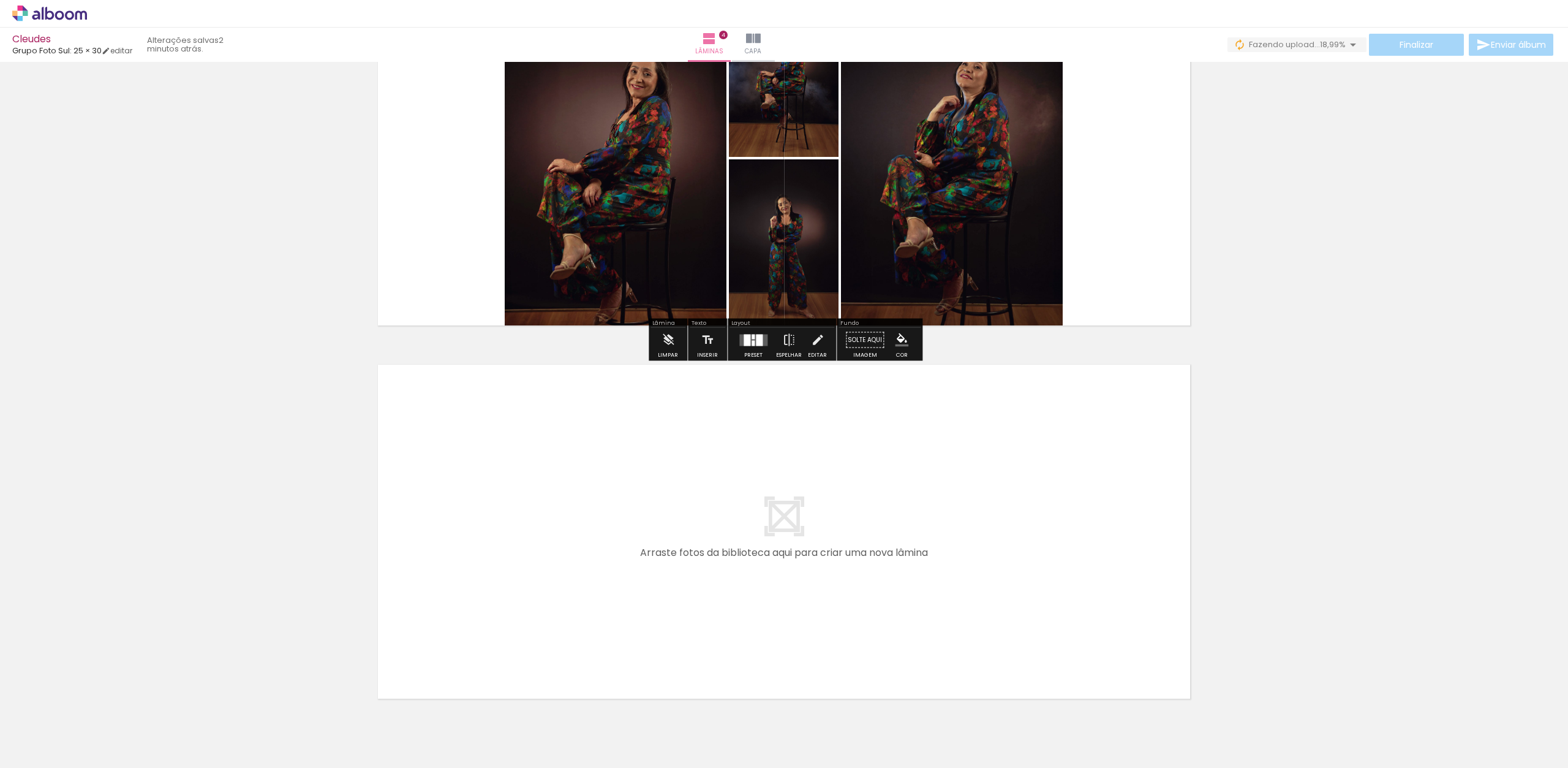
scroll to position [1267, 0]
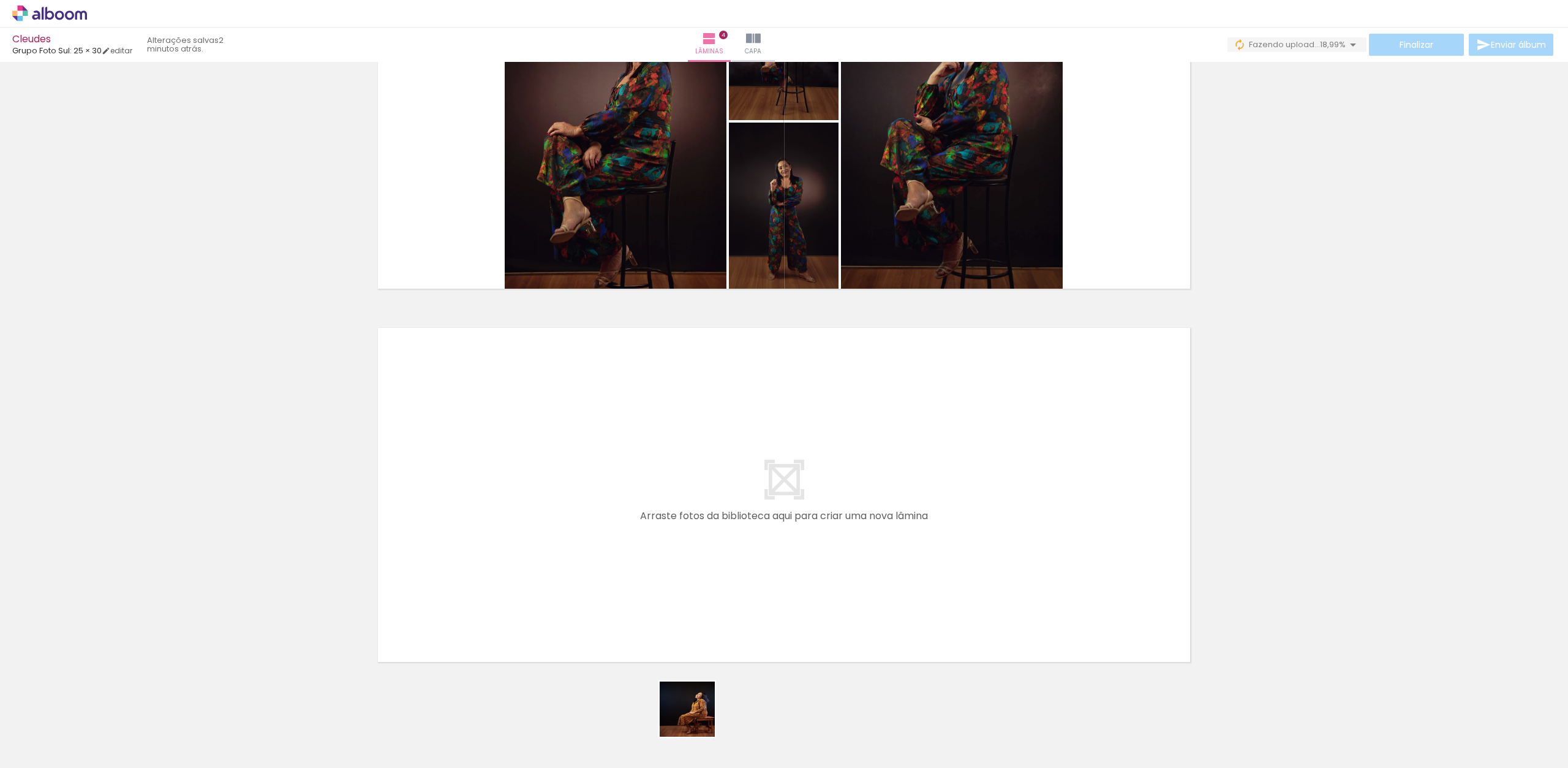
drag, startPoint x: 696, startPoint y: 718, endPoint x: 644, endPoint y: 569, distance: 157.8
click at [644, 569] on quentale-workspace at bounding box center [784, 384] width 1568 height 768
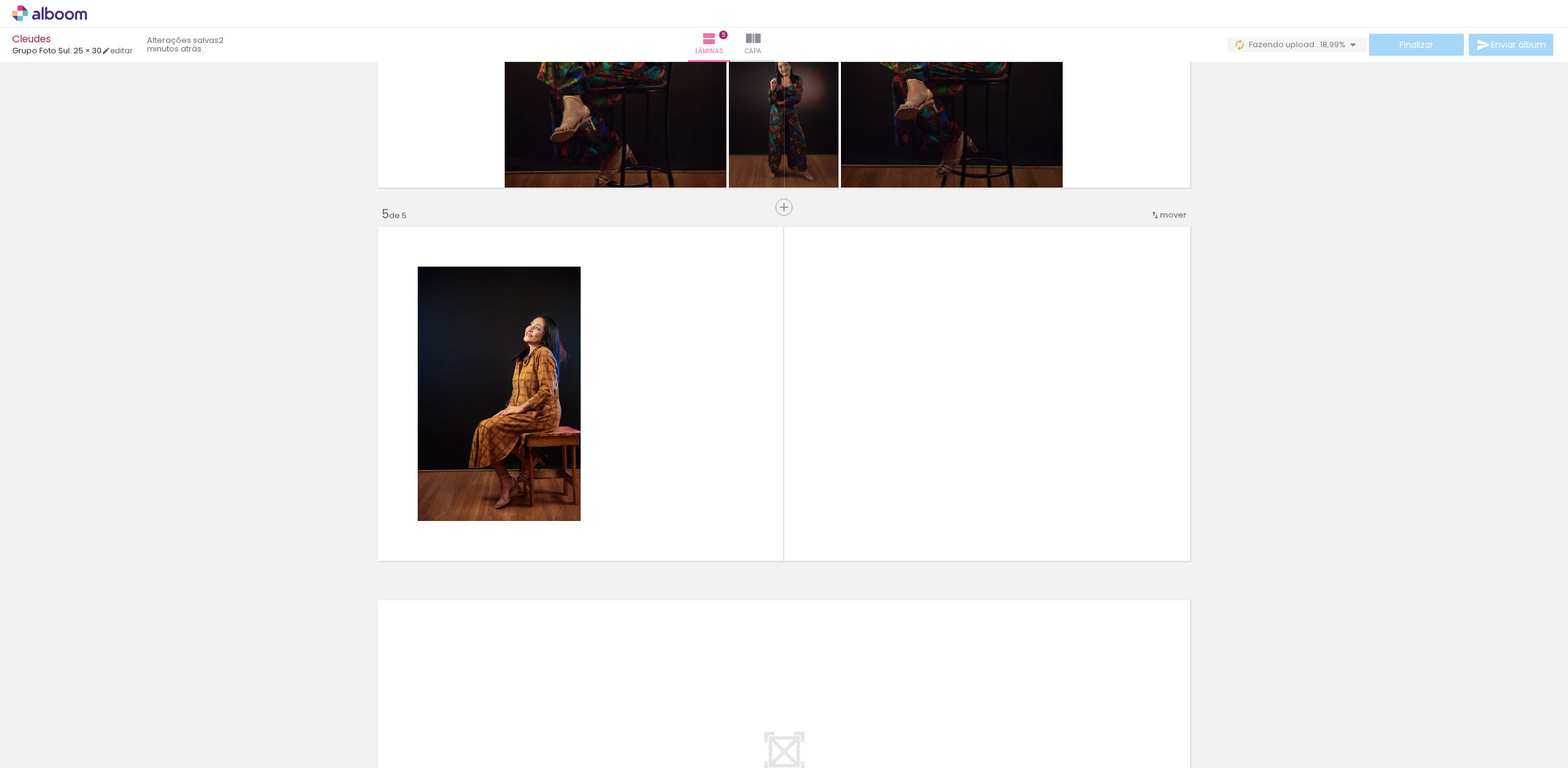
scroll to position [1385, 0]
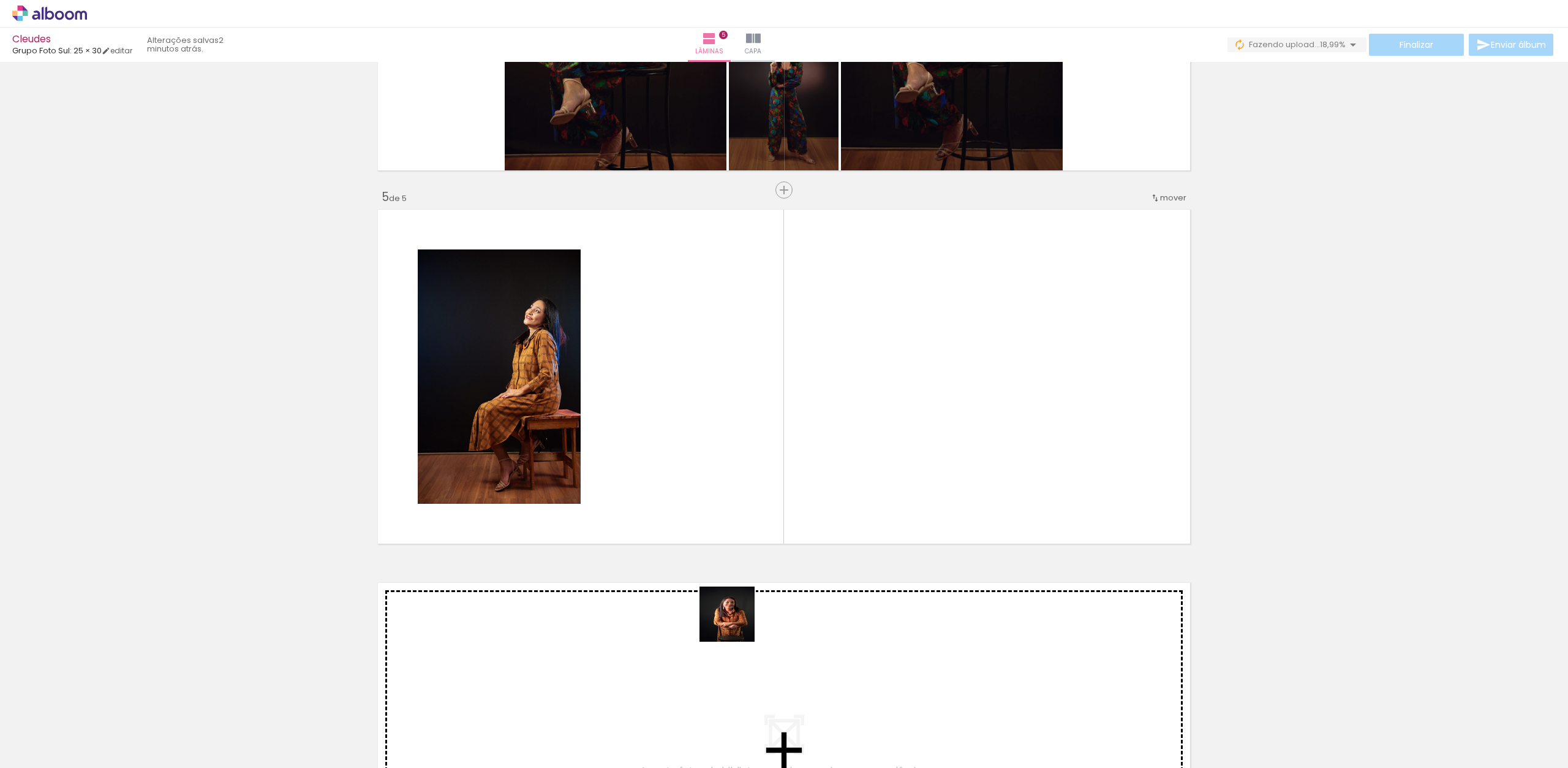
drag, startPoint x: 751, startPoint y: 672, endPoint x: 687, endPoint y: 441, distance: 239.7
click at [687, 441] on quentale-workspace at bounding box center [784, 384] width 1568 height 768
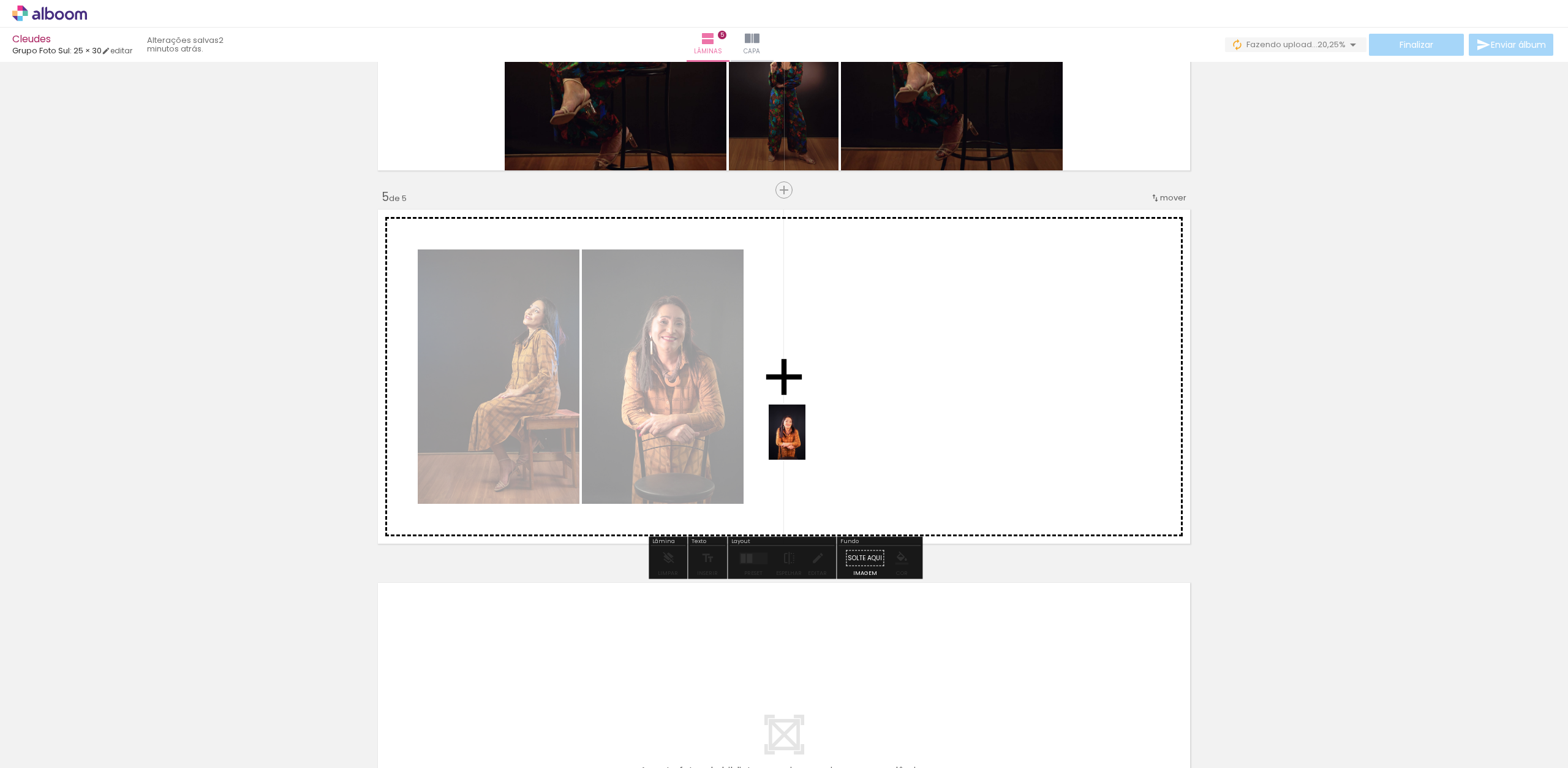
drag, startPoint x: 816, startPoint y: 612, endPoint x: 888, endPoint y: 659, distance: 86.0
click at [806, 441] on quentale-workspace at bounding box center [784, 384] width 1568 height 768
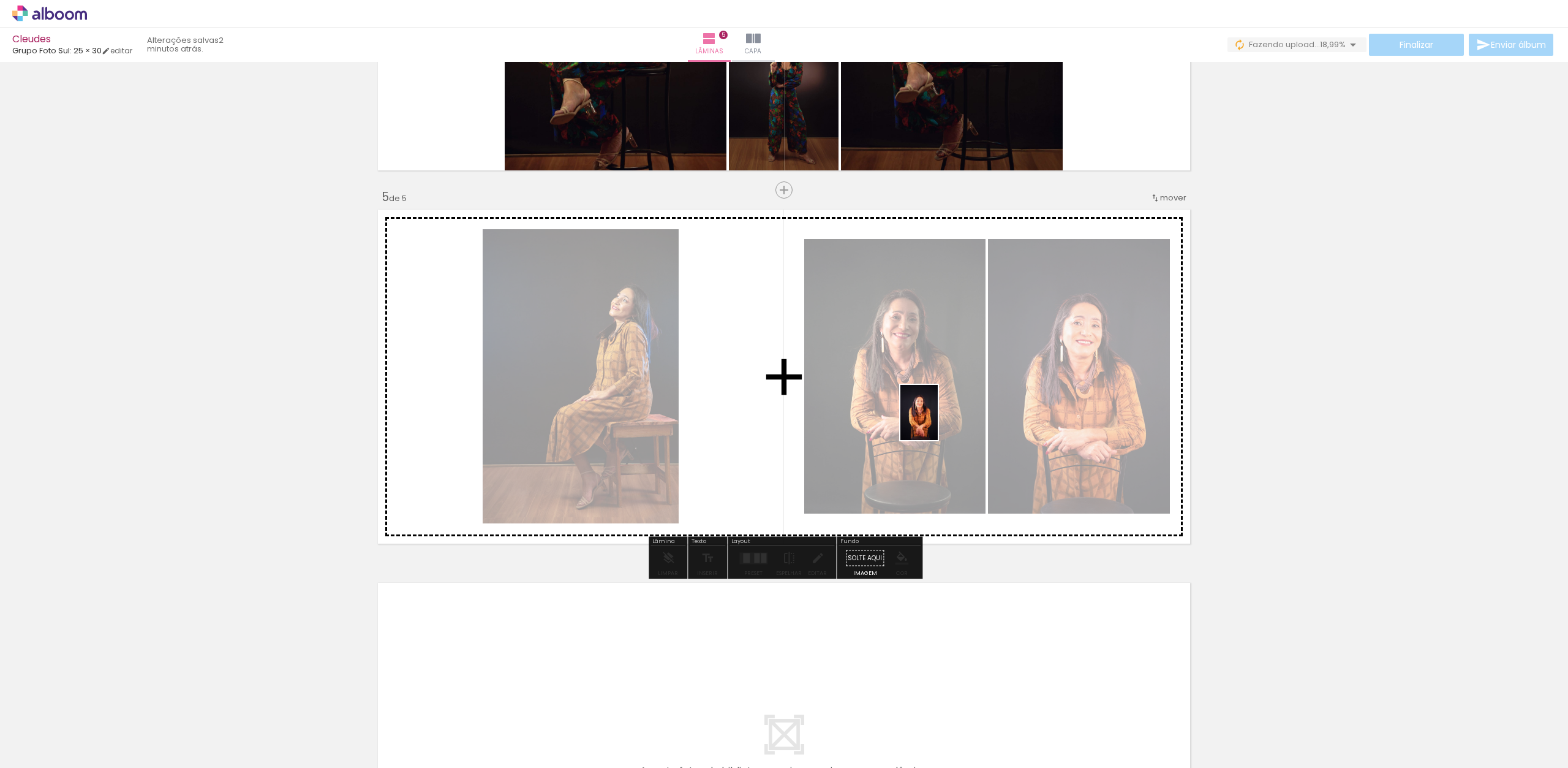
drag, startPoint x: 907, startPoint y: 673, endPoint x: 937, endPoint y: 421, distance: 253.8
click at [937, 421] on quentale-workspace at bounding box center [784, 384] width 1568 height 768
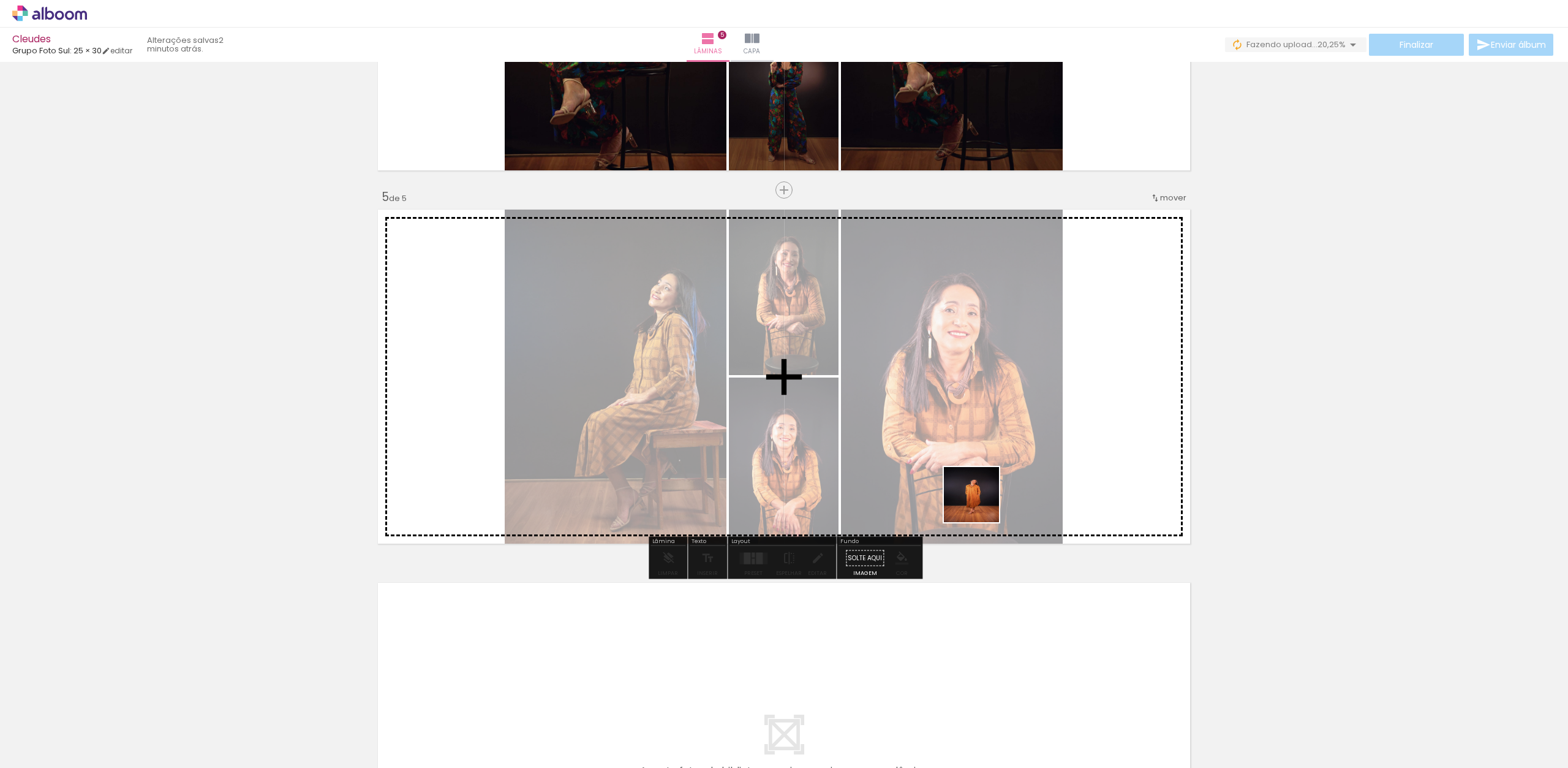
drag, startPoint x: 976, startPoint y: 617, endPoint x: 980, endPoint y: 435, distance: 182.0
click at [980, 435] on quentale-workspace at bounding box center [784, 384] width 1568 height 768
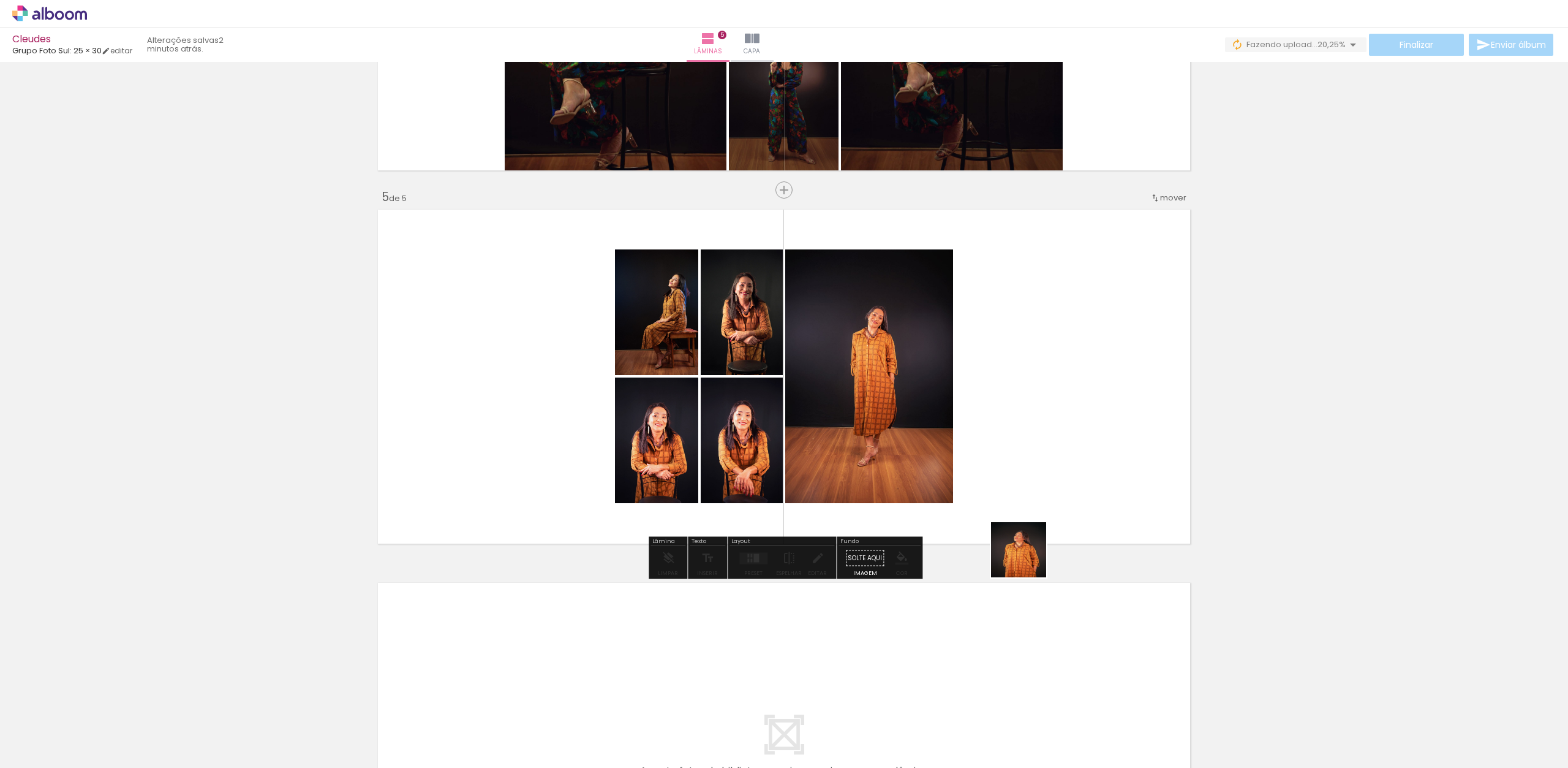
drag, startPoint x: 1031, startPoint y: 590, endPoint x: 1029, endPoint y: 456, distance: 134.0
click at [1029, 456] on quentale-workspace at bounding box center [784, 384] width 1568 height 768
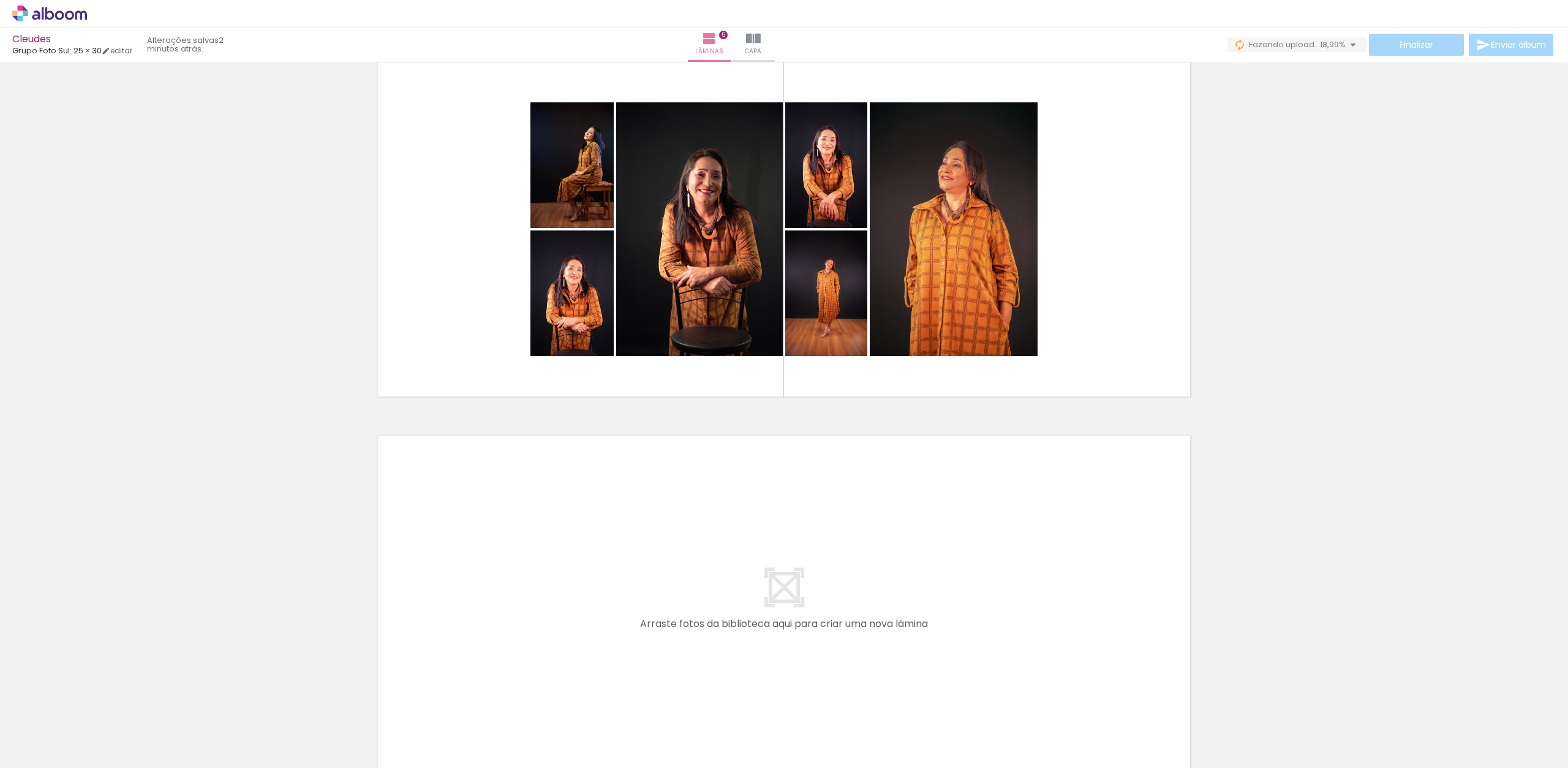
scroll to position [1530, 0]
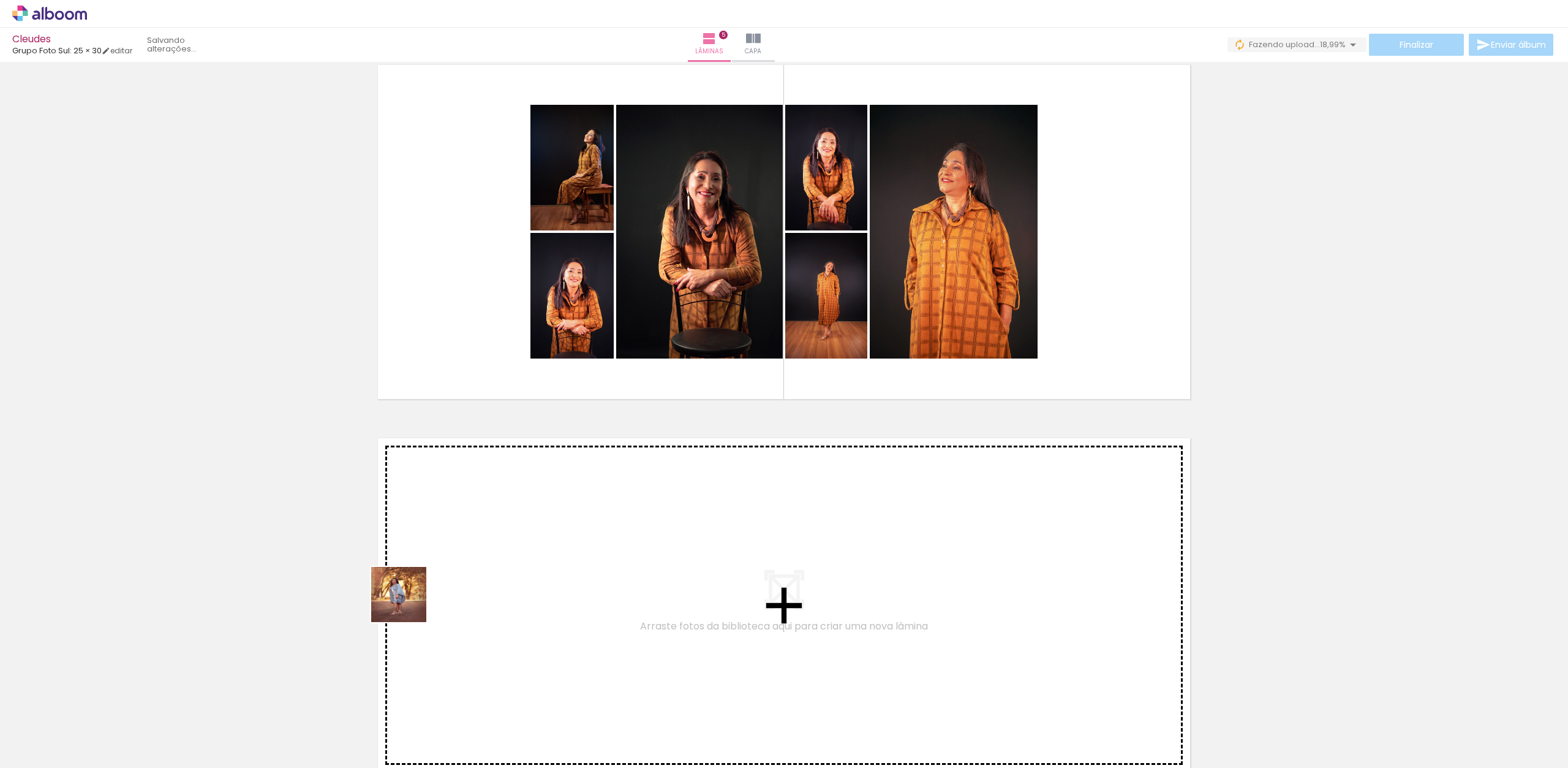
drag, startPoint x: 368, startPoint y: 666, endPoint x: 422, endPoint y: 583, distance: 99.0
click at [422, 583] on quentale-workspace at bounding box center [784, 384] width 1568 height 768
